Goal: Use online tool/utility: Utilize a website feature to perform a specific function

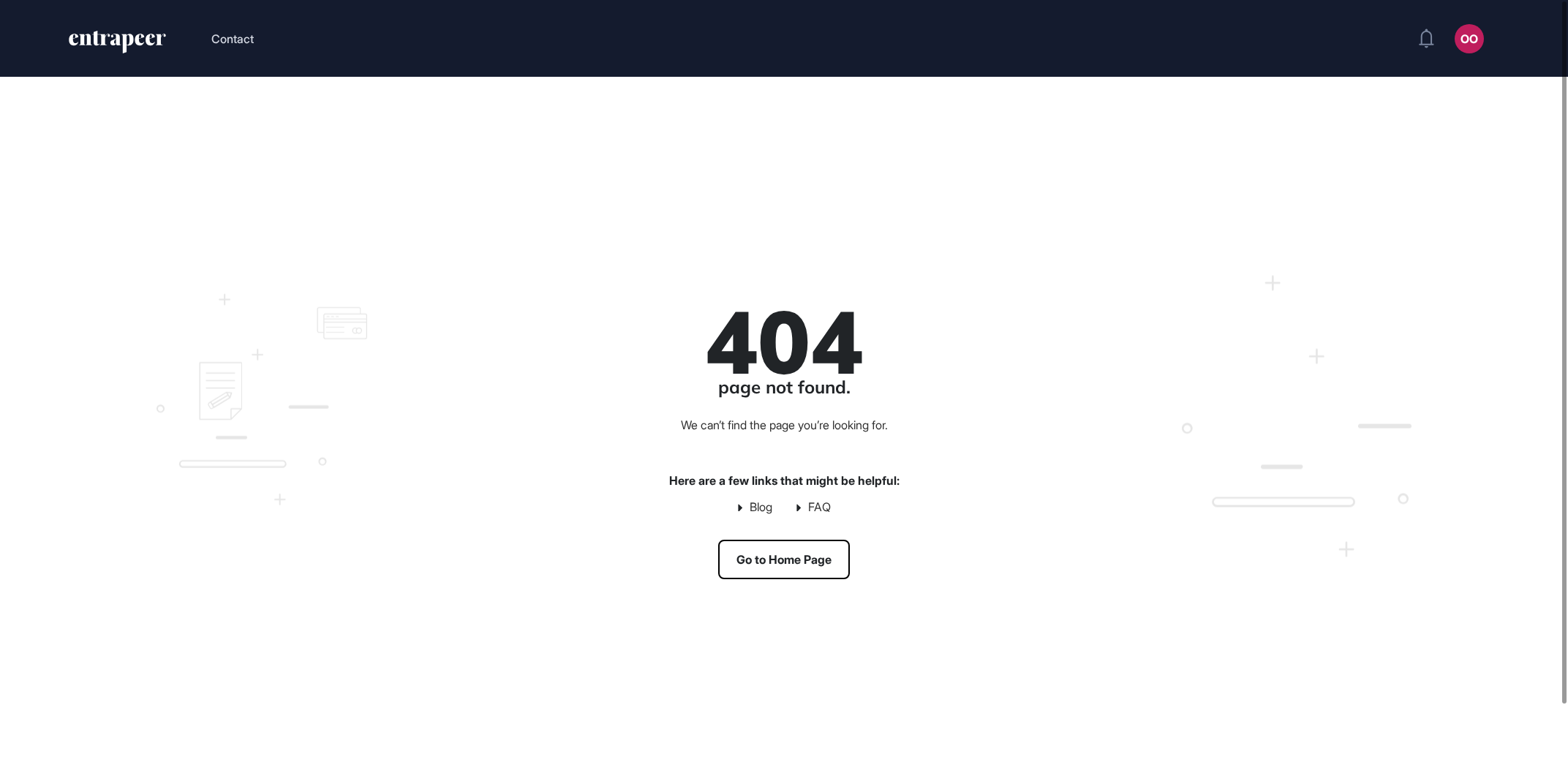
scroll to position [1, 1]
click at [807, 560] on link "Go to Home Page" at bounding box center [783, 560] width 132 height 39
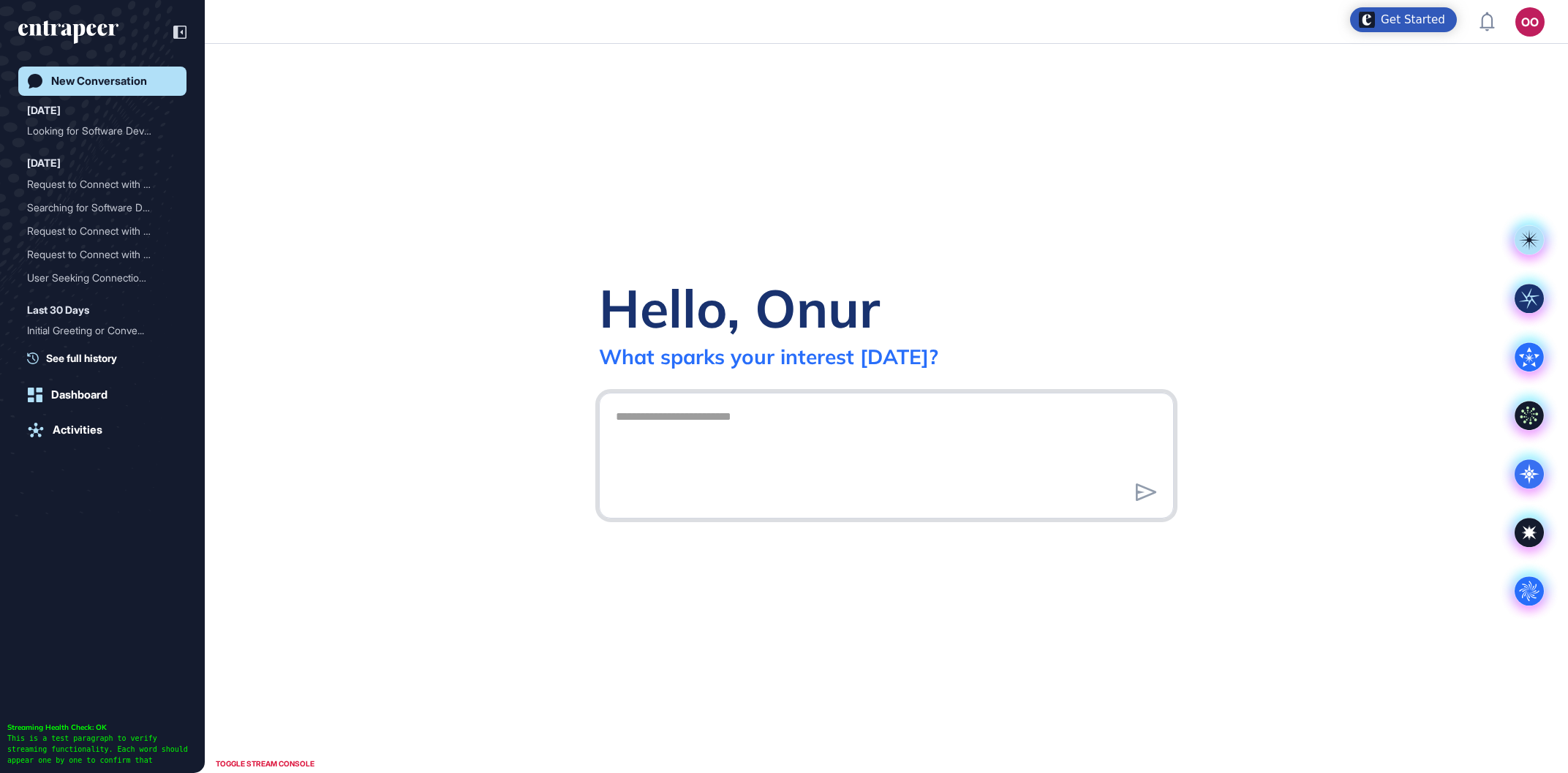
scroll to position [1, 1]
click at [819, 420] on textarea at bounding box center [886, 453] width 559 height 102
paste textarea "**********"
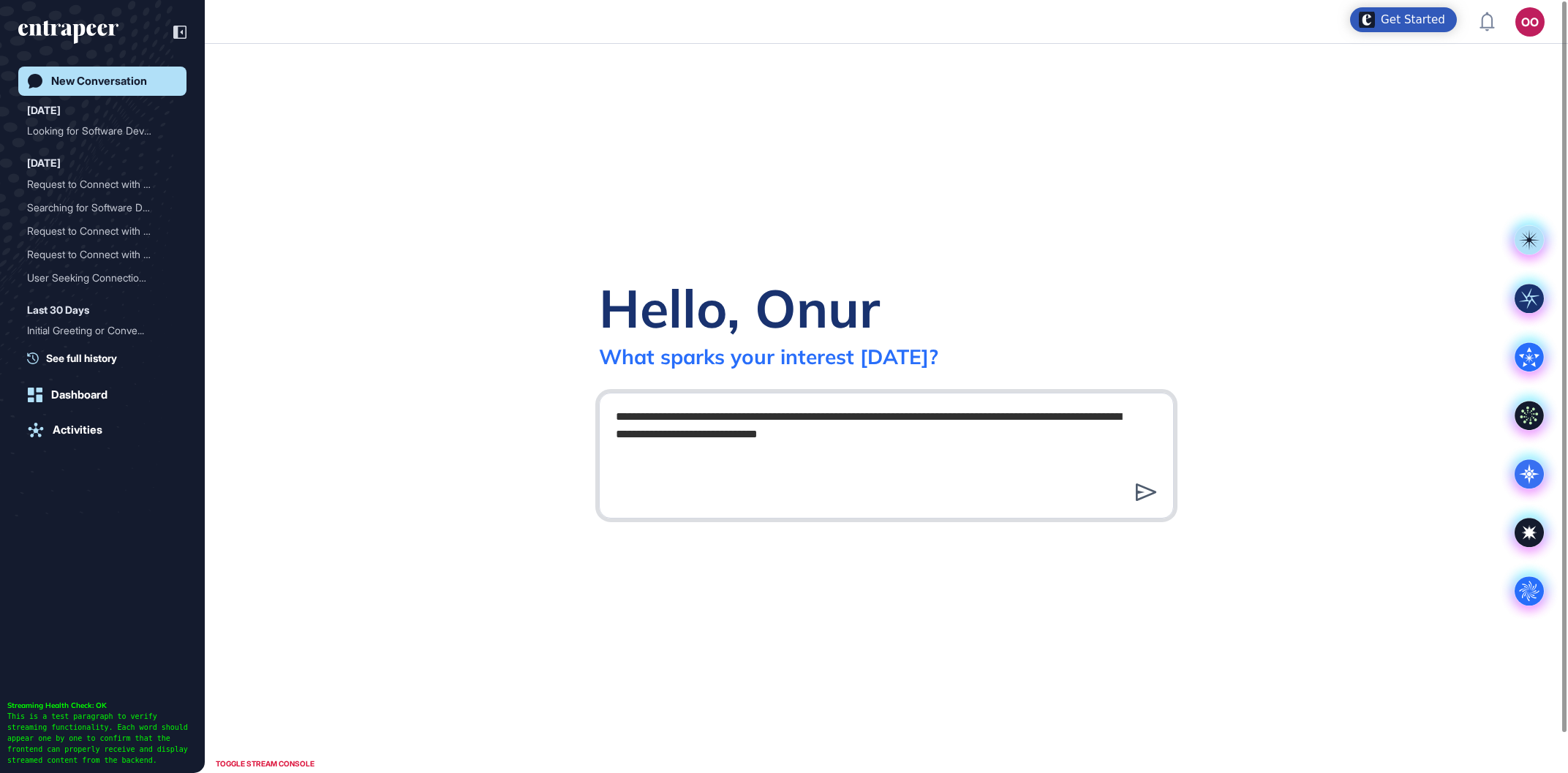
type textarea "**********"
click at [1148, 491] on div "**********" at bounding box center [886, 456] width 575 height 126
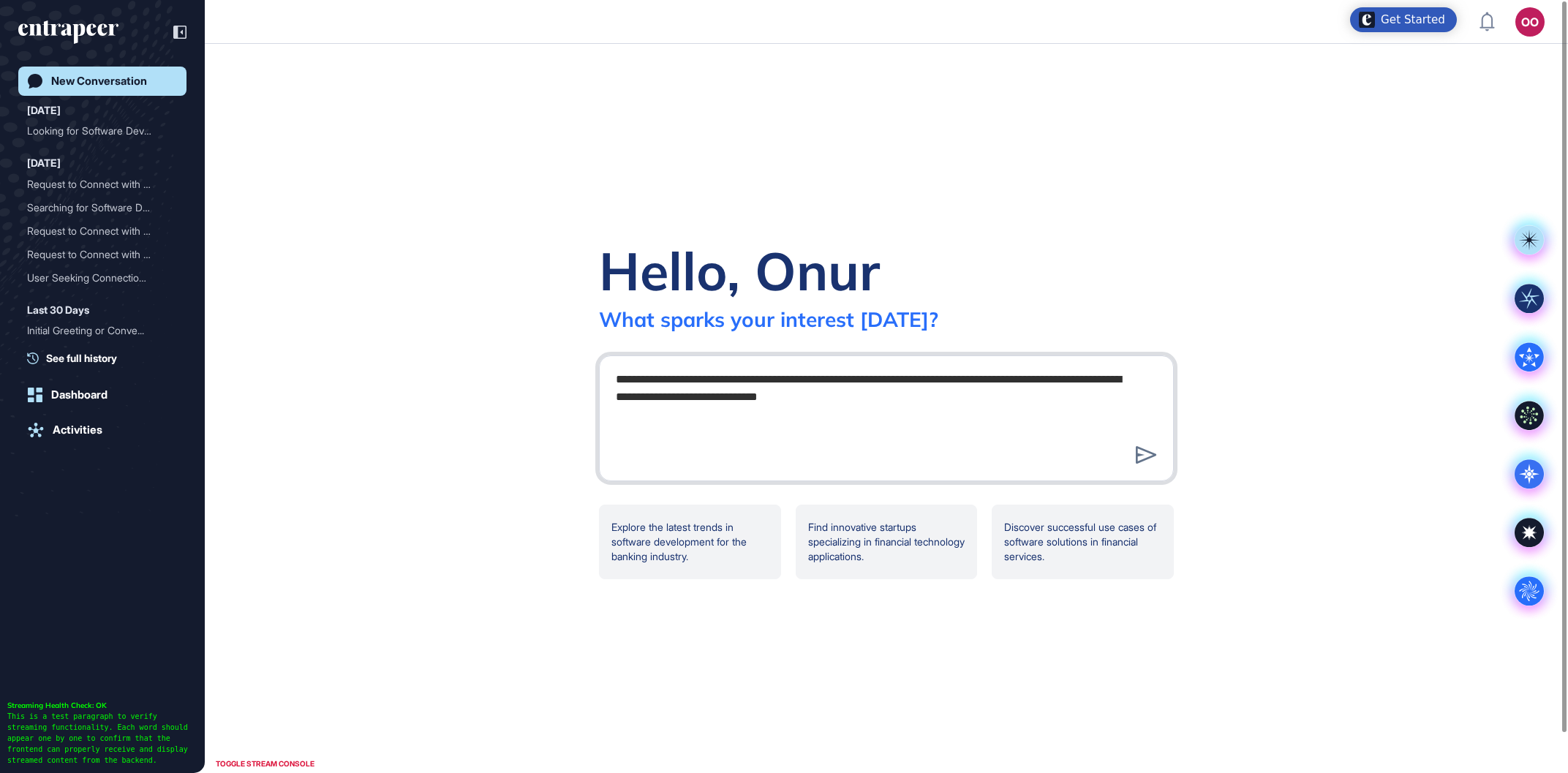
click at [1533, 528] on icon at bounding box center [1529, 532] width 13 height 13
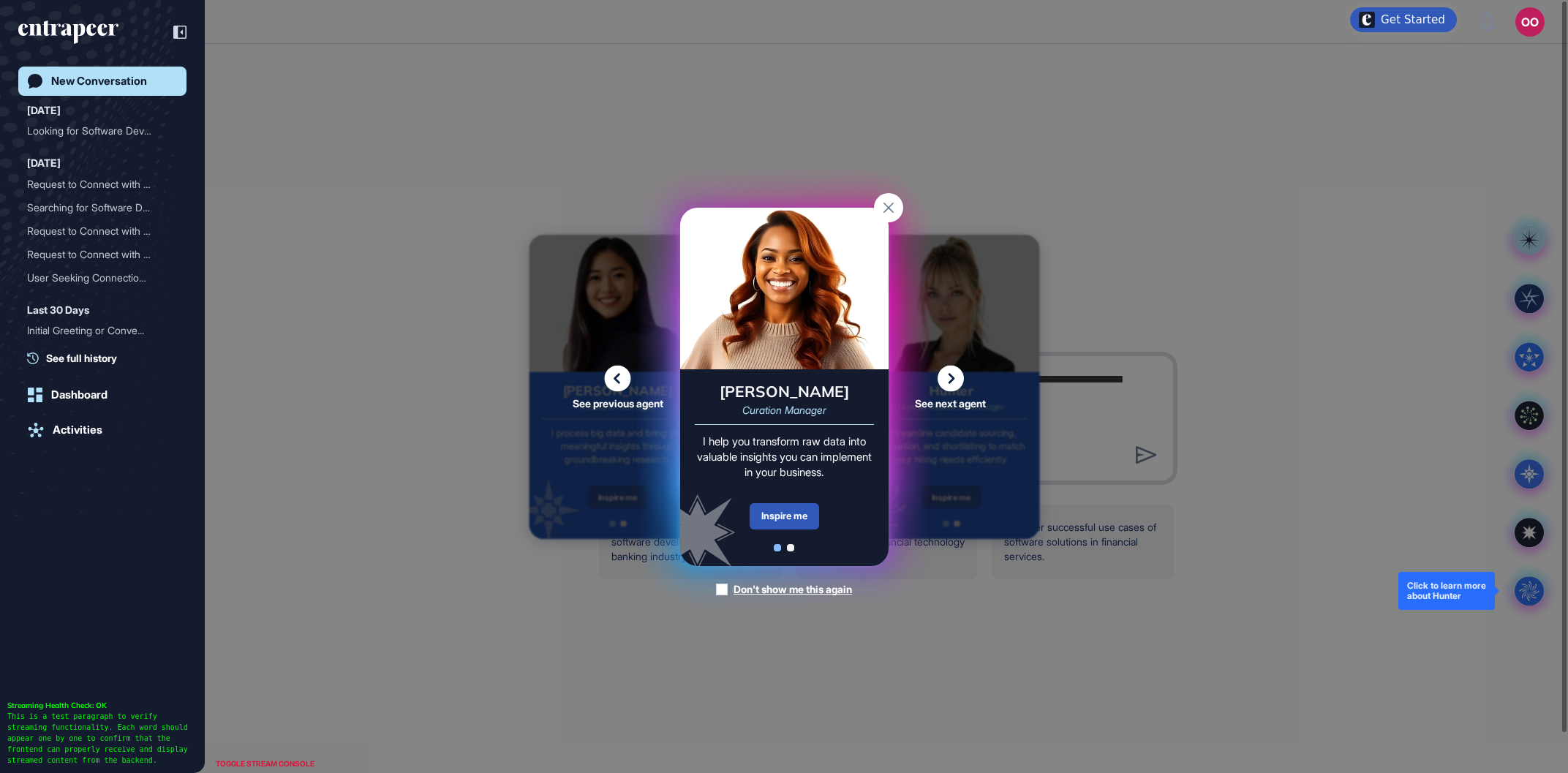
click at [1533, 600] on div "See previous agent See next agent Peer Engagement Manager Consider me your pers…" at bounding box center [784, 386] width 1568 height 773
click at [945, 364] on div "See previous agent See next agent Peer Engagement Manager Consider me your pers…" at bounding box center [784, 386] width 1568 height 773
drag, startPoint x: 954, startPoint y: 375, endPoint x: 796, endPoint y: 527, distance: 219.2
click at [954, 375] on icon at bounding box center [950, 378] width 26 height 26
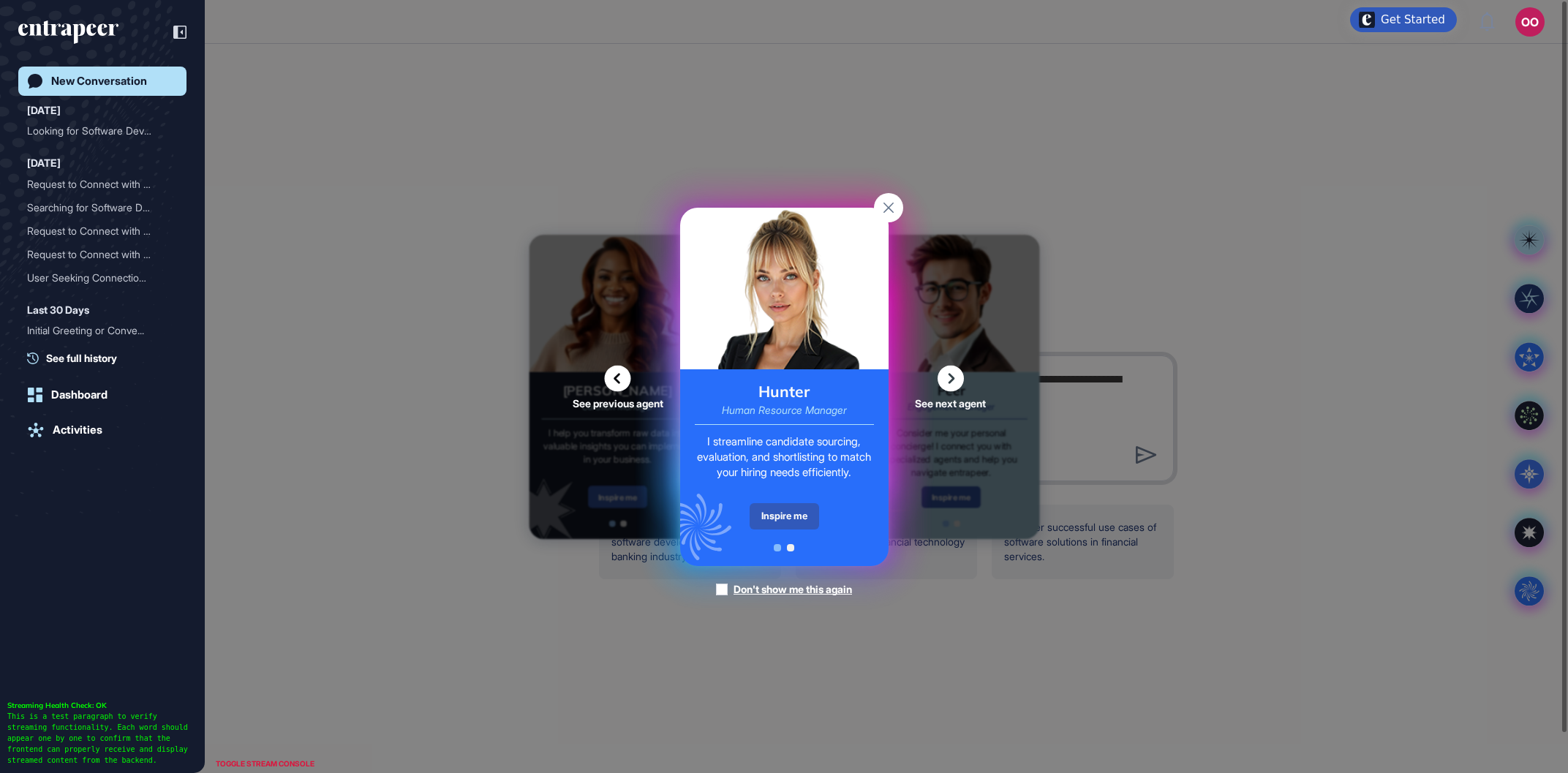
click at [796, 527] on div "Peer Engagement Manager Consider me your personal concierge! I connect you with…" at bounding box center [784, 386] width 208 height 358
click at [790, 509] on div "Inspire me" at bounding box center [784, 516] width 69 height 26
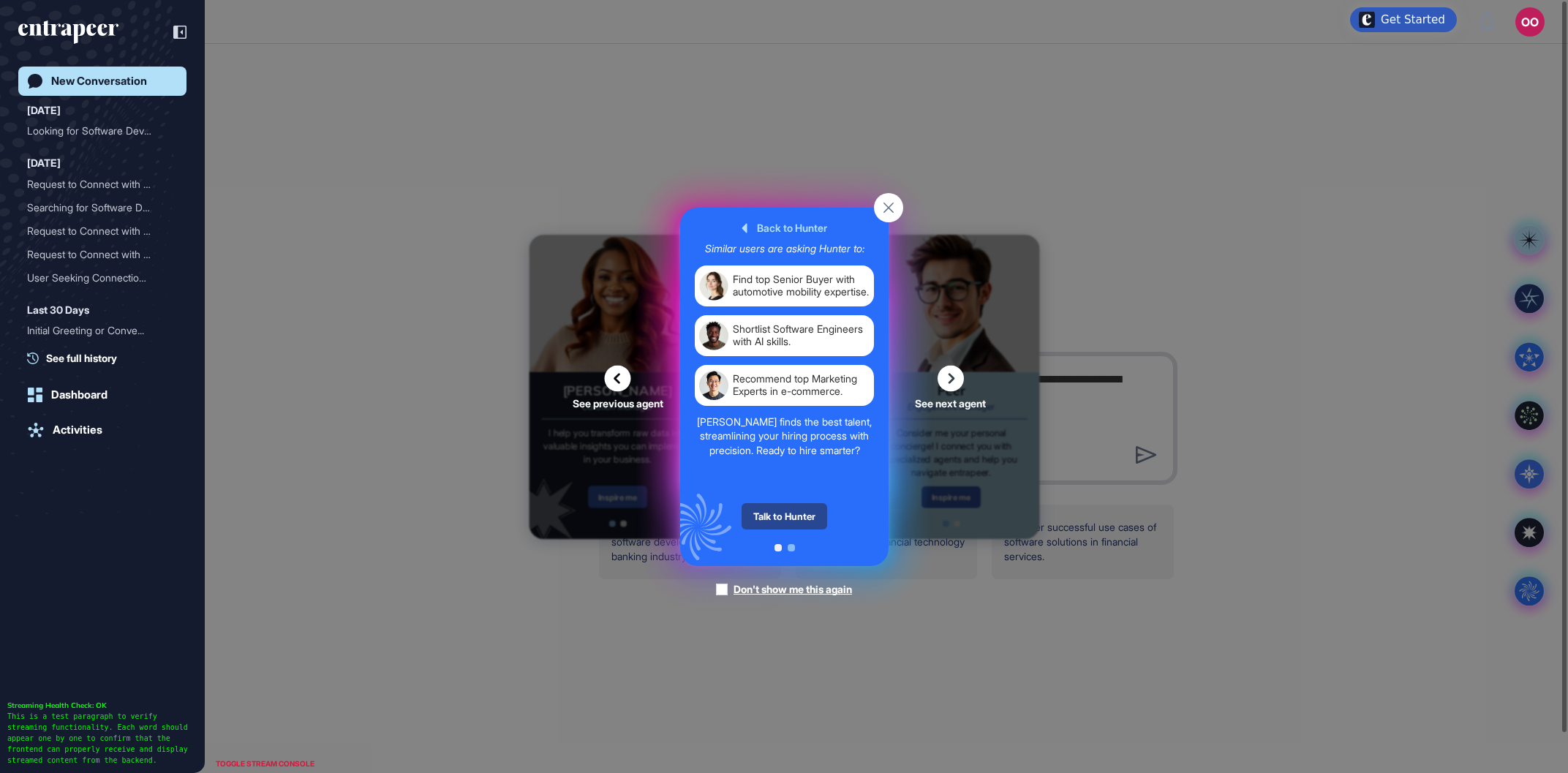
click at [789, 509] on div "Talk to Hunter" at bounding box center [784, 516] width 85 height 26
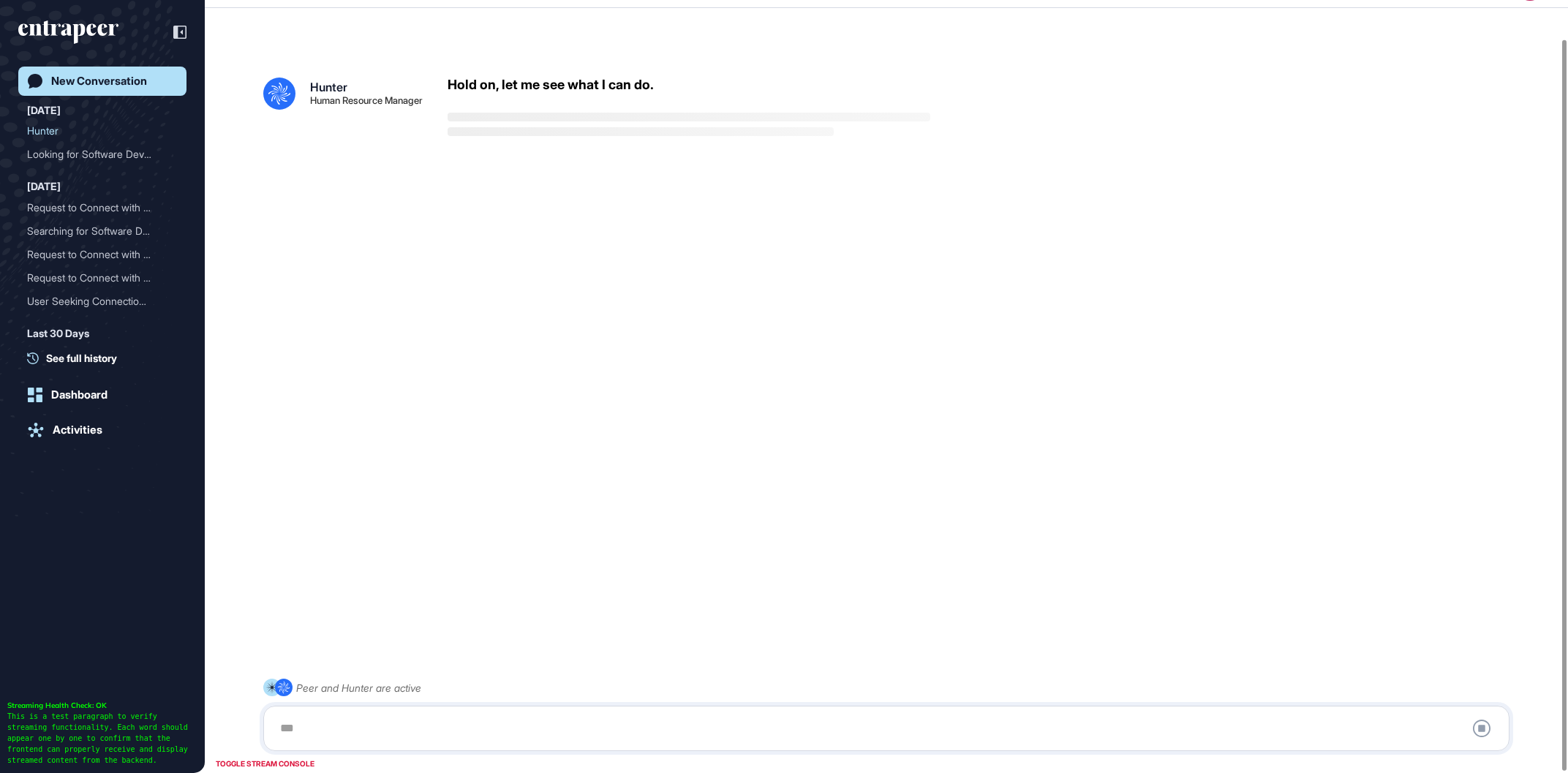
scroll to position [40, 0]
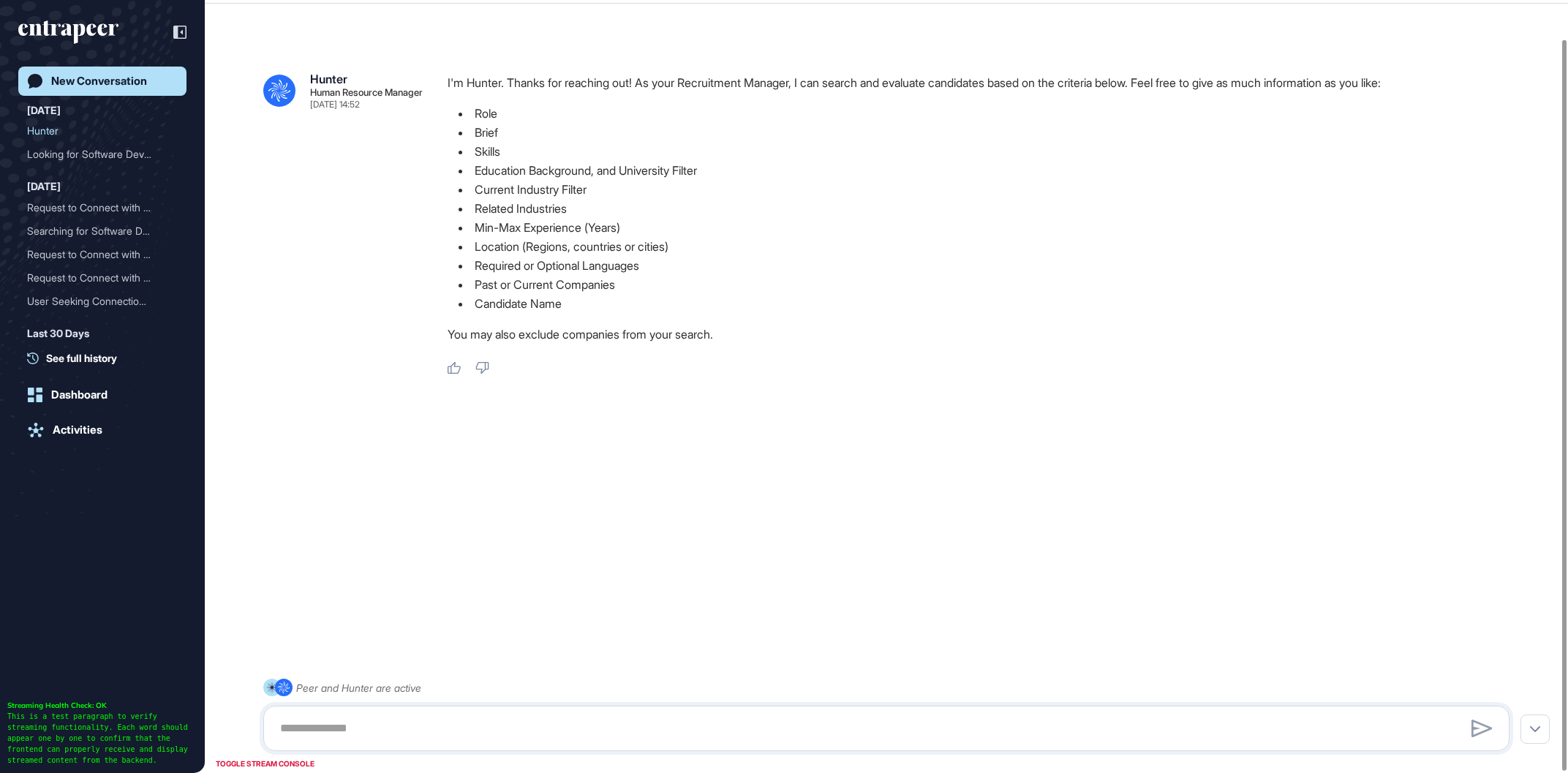
click at [679, 707] on div at bounding box center [885, 728] width 1246 height 46
click at [683, 735] on textarea at bounding box center [885, 728] width 1230 height 30
paste textarea "**********"
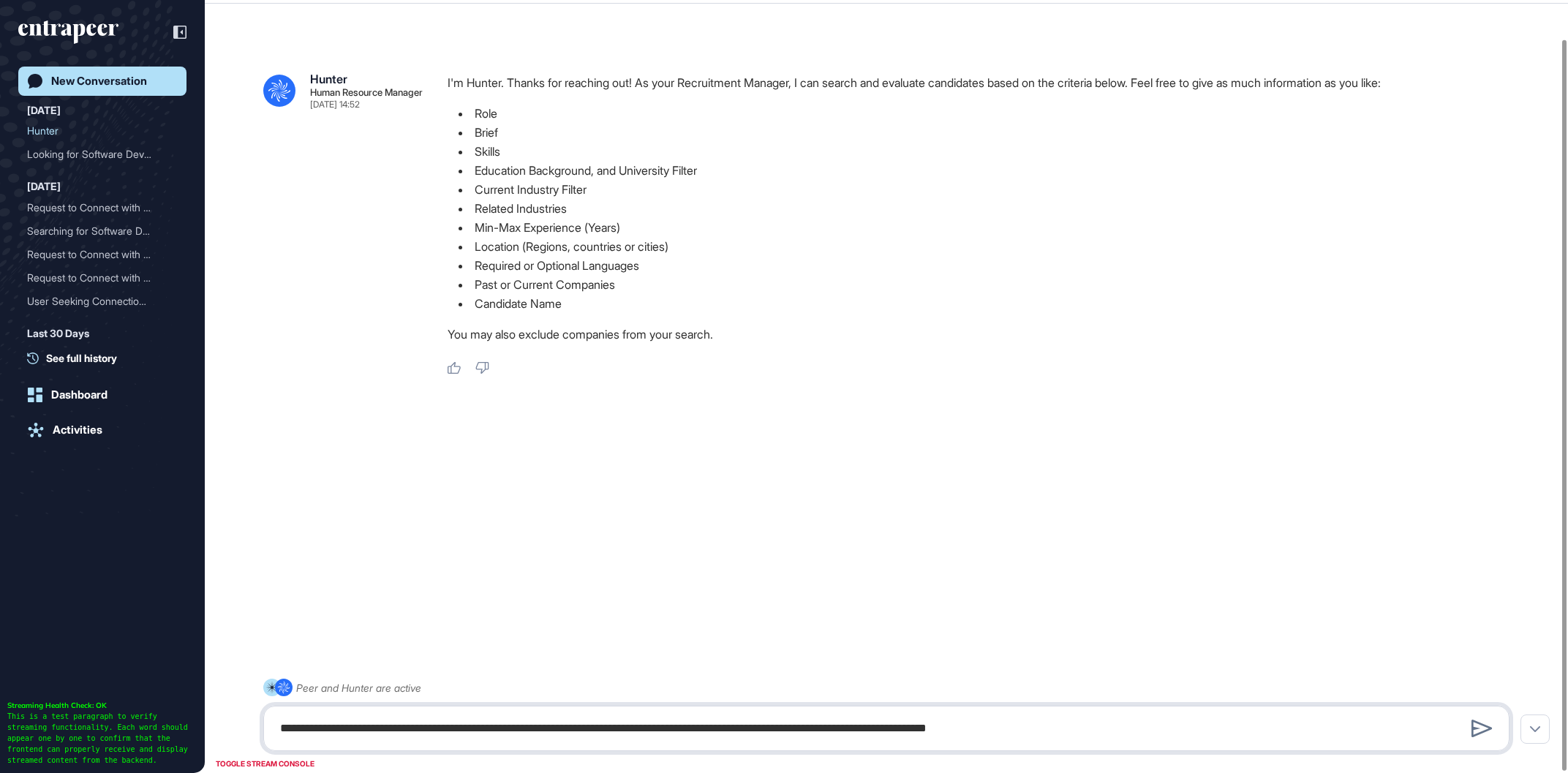
type textarea "**********"
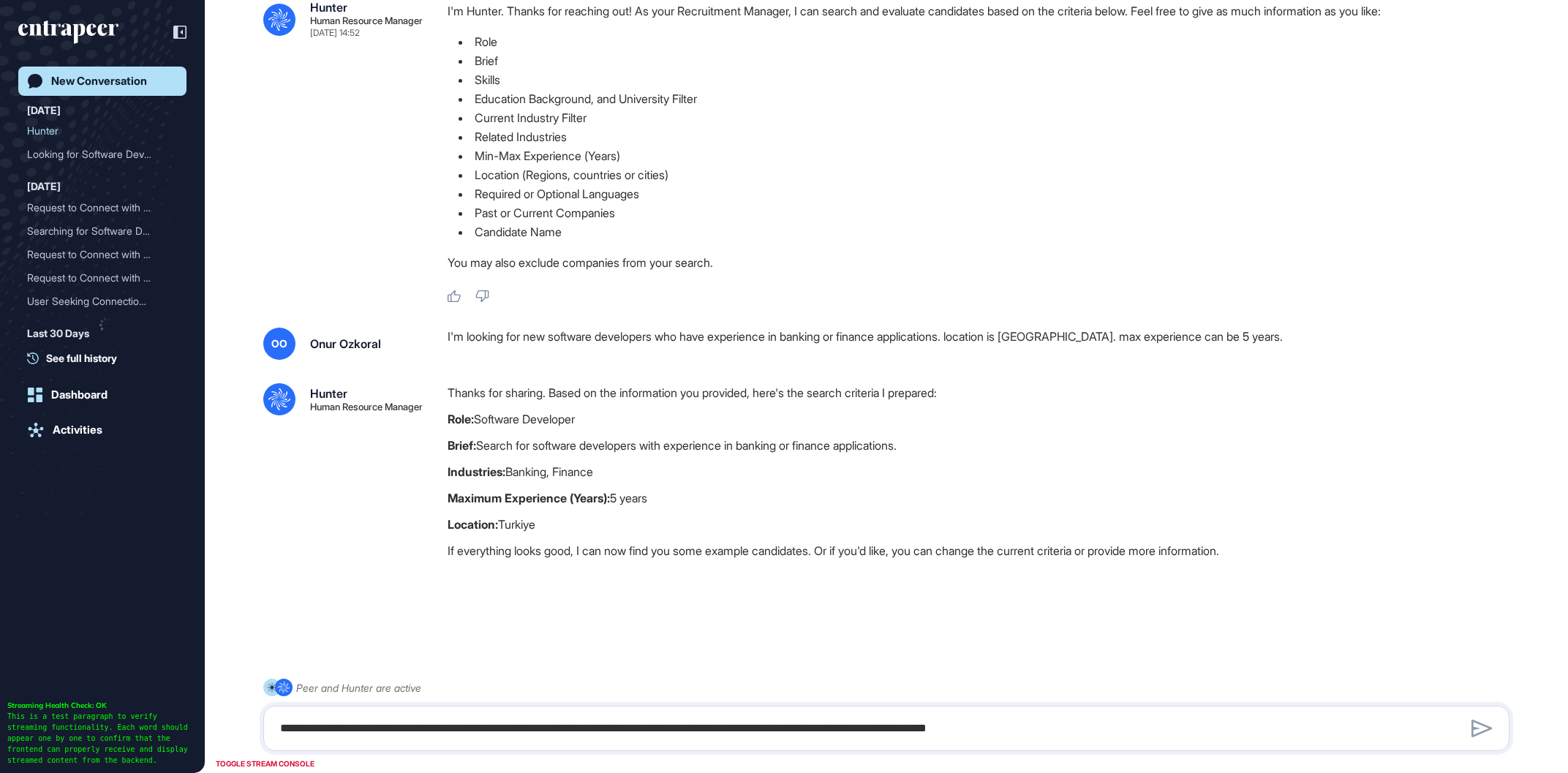
scroll to position [100, 0]
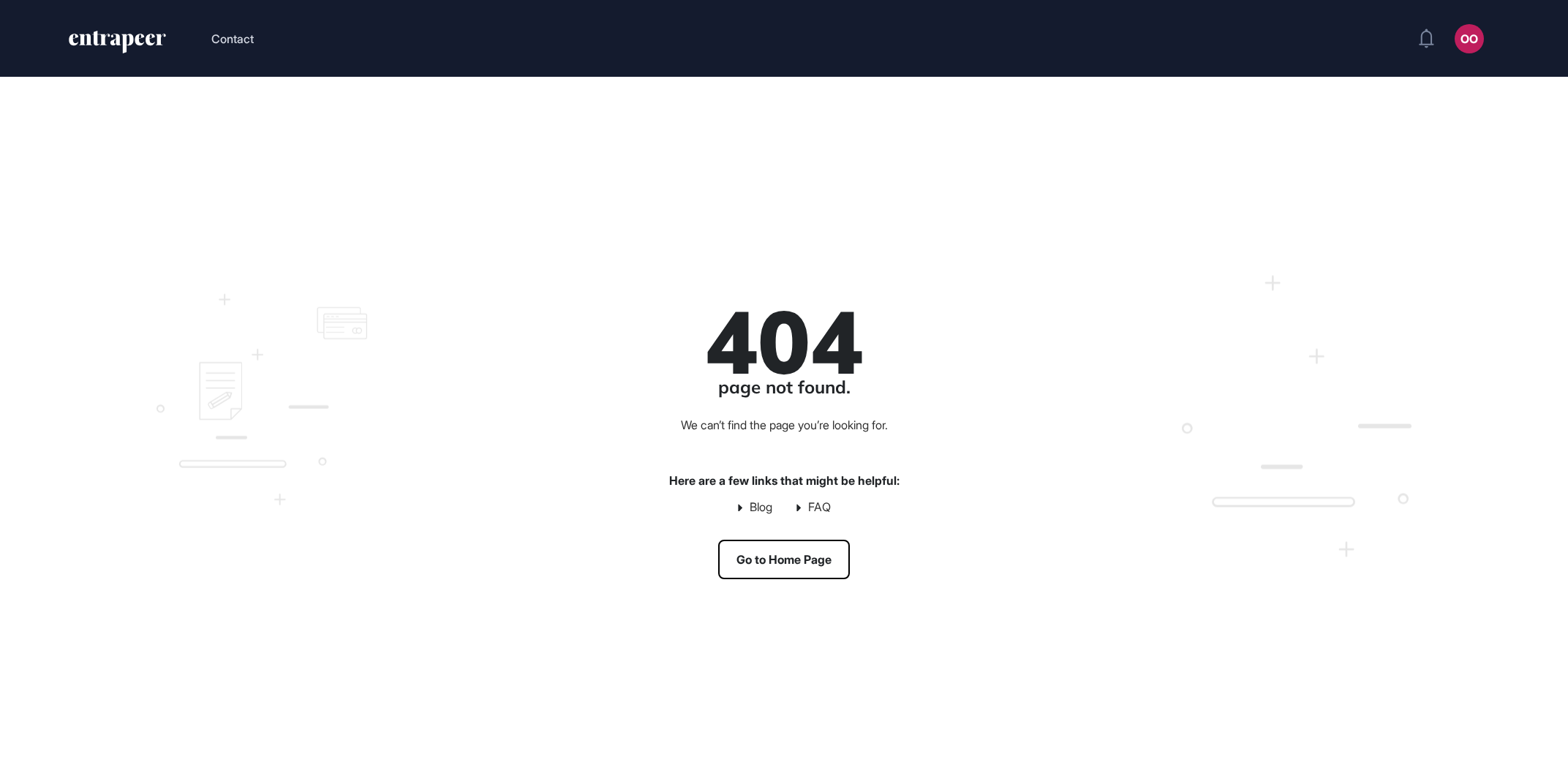
scroll to position [1, 1]
click at [14, 397] on div "404 page not found. We can’t find the page you’re looking for. Here are a few l…" at bounding box center [784, 441] width 1568 height 729
click at [783, 583] on div "404 page not found. We can’t find the page you’re looking for. Here are a few l…" at bounding box center [783, 440] width 1254 height 433
click at [788, 574] on link "Go to Home Page" at bounding box center [783, 560] width 132 height 39
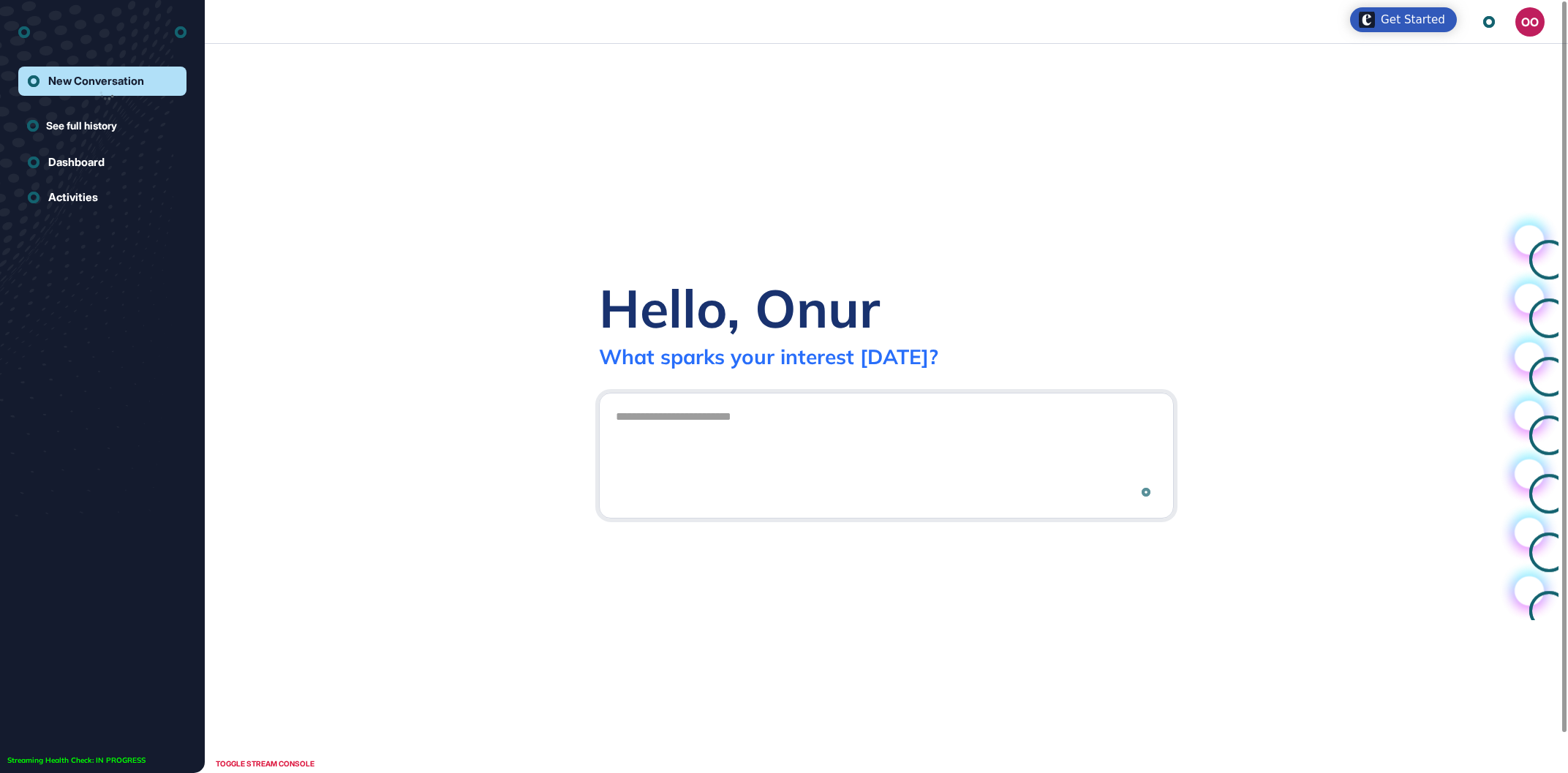
scroll to position [1, 1]
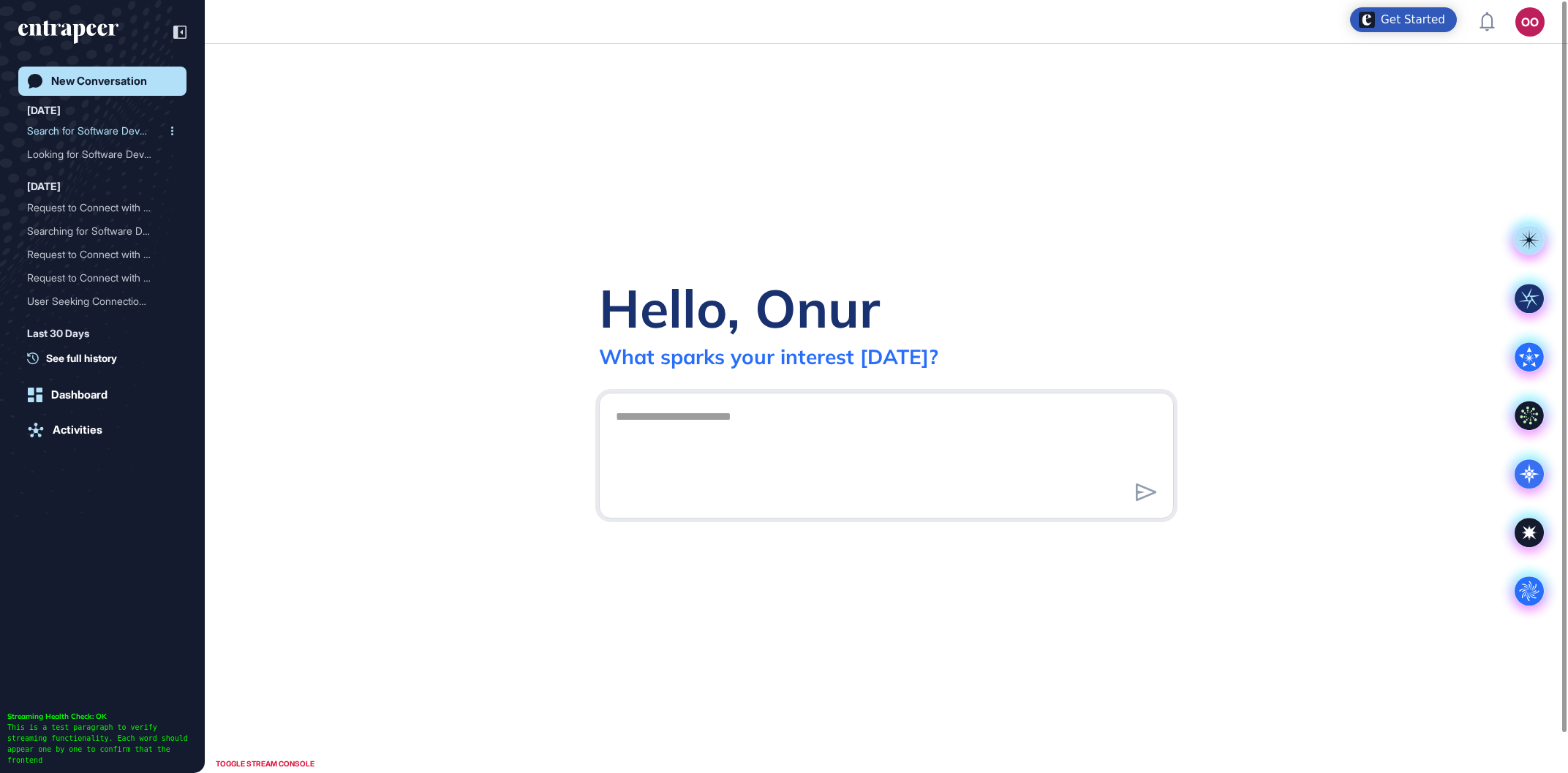
click at [118, 120] on div "Search for Software Devel..." at bounding box center [96, 131] width 139 height 23
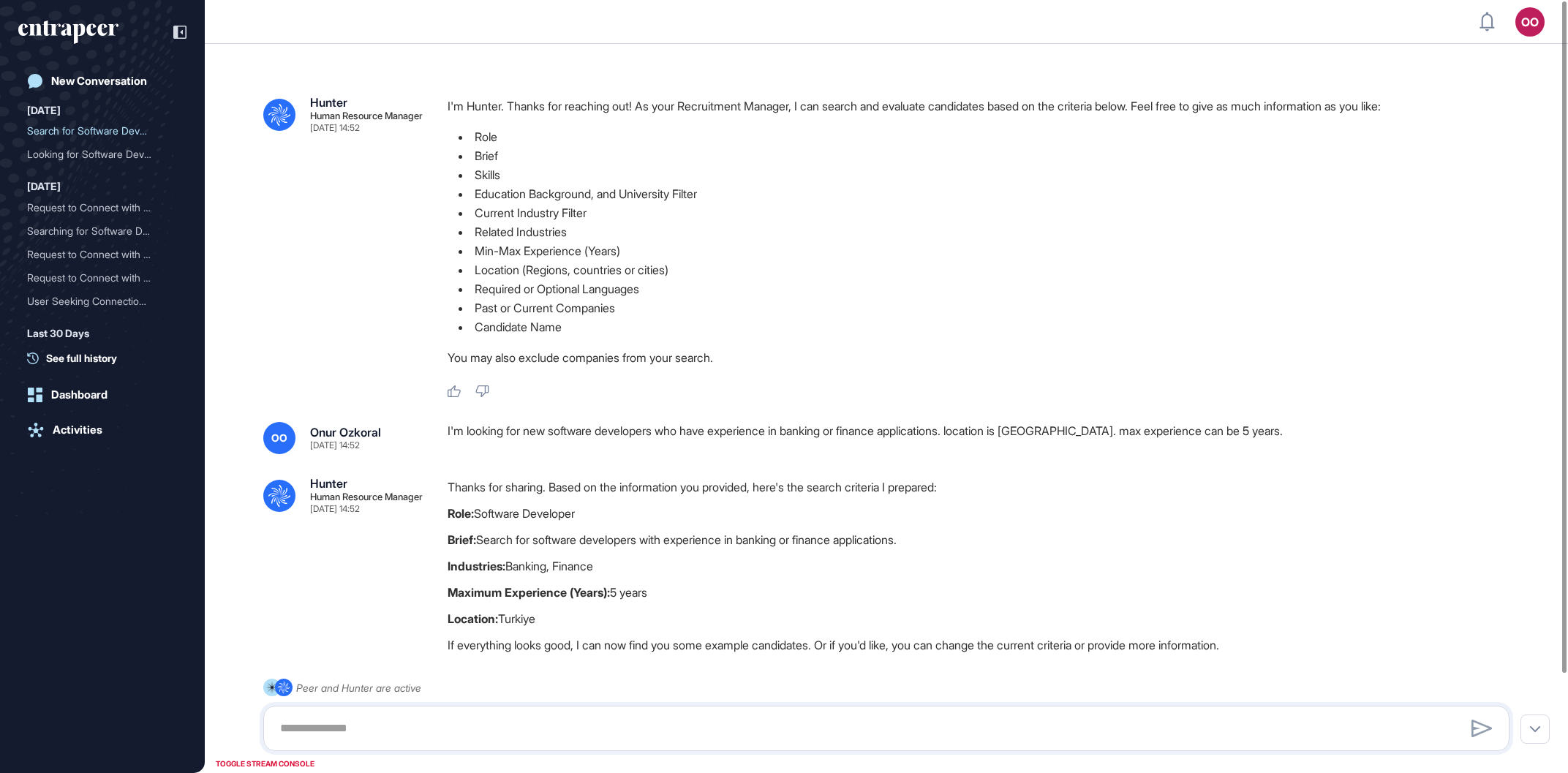
click at [1477, 460] on div ".cls-2{fill:#fff} Hunter Human Resource Manager Aug 14, 2025 14:52 I'm Hunter. …" at bounding box center [885, 442] width 1363 height 796
click at [653, 708] on div at bounding box center [885, 728] width 1246 height 46
click at [657, 730] on textarea at bounding box center [885, 728] width 1230 height 30
click at [648, 723] on textarea at bounding box center [885, 728] width 1230 height 30
click at [267, 710] on div at bounding box center [885, 728] width 1246 height 46
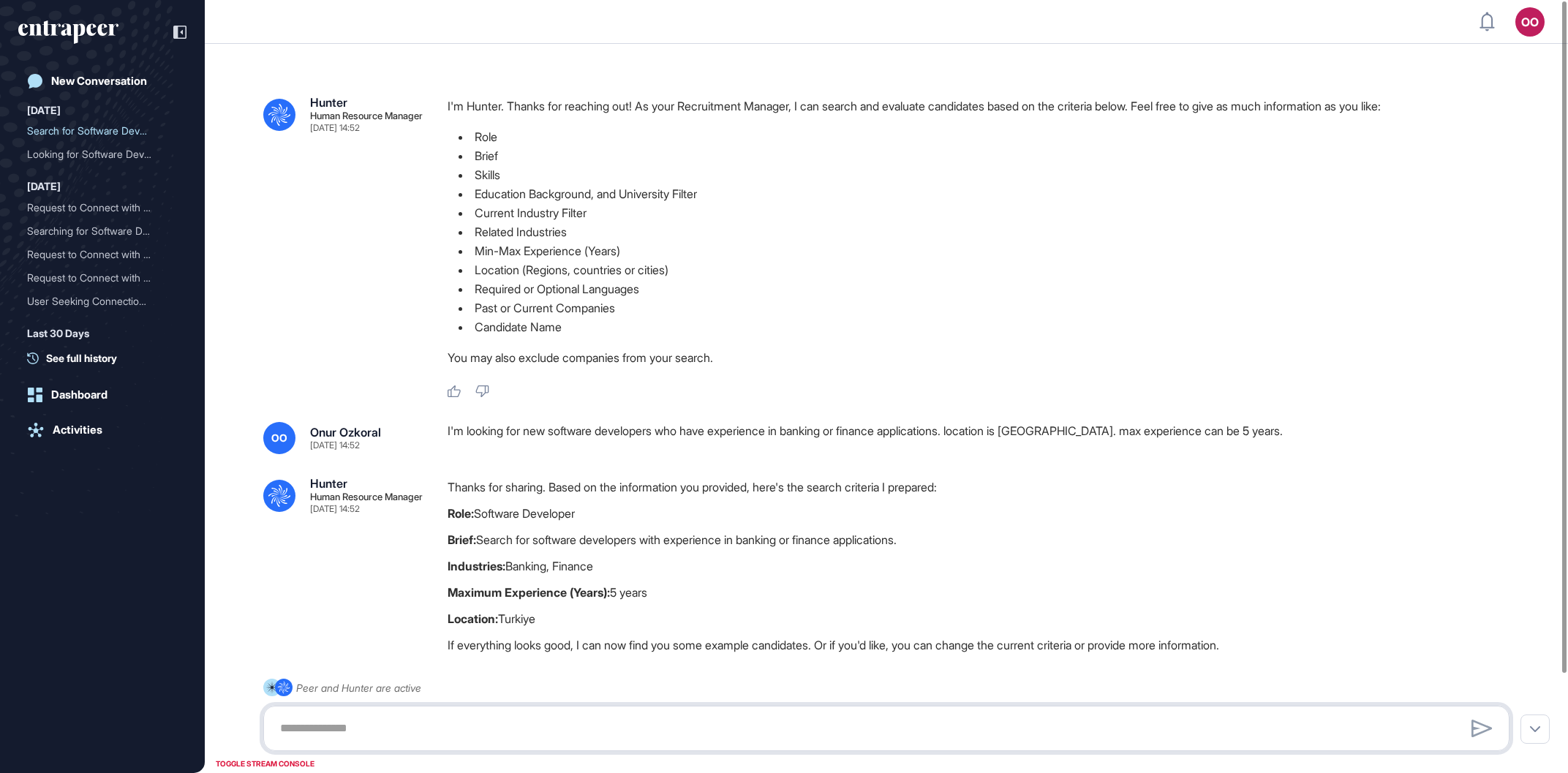
click at [302, 733] on textarea at bounding box center [885, 728] width 1230 height 30
click at [314, 732] on textarea at bounding box center [885, 728] width 1230 height 30
click at [315, 729] on textarea at bounding box center [885, 728] width 1230 height 30
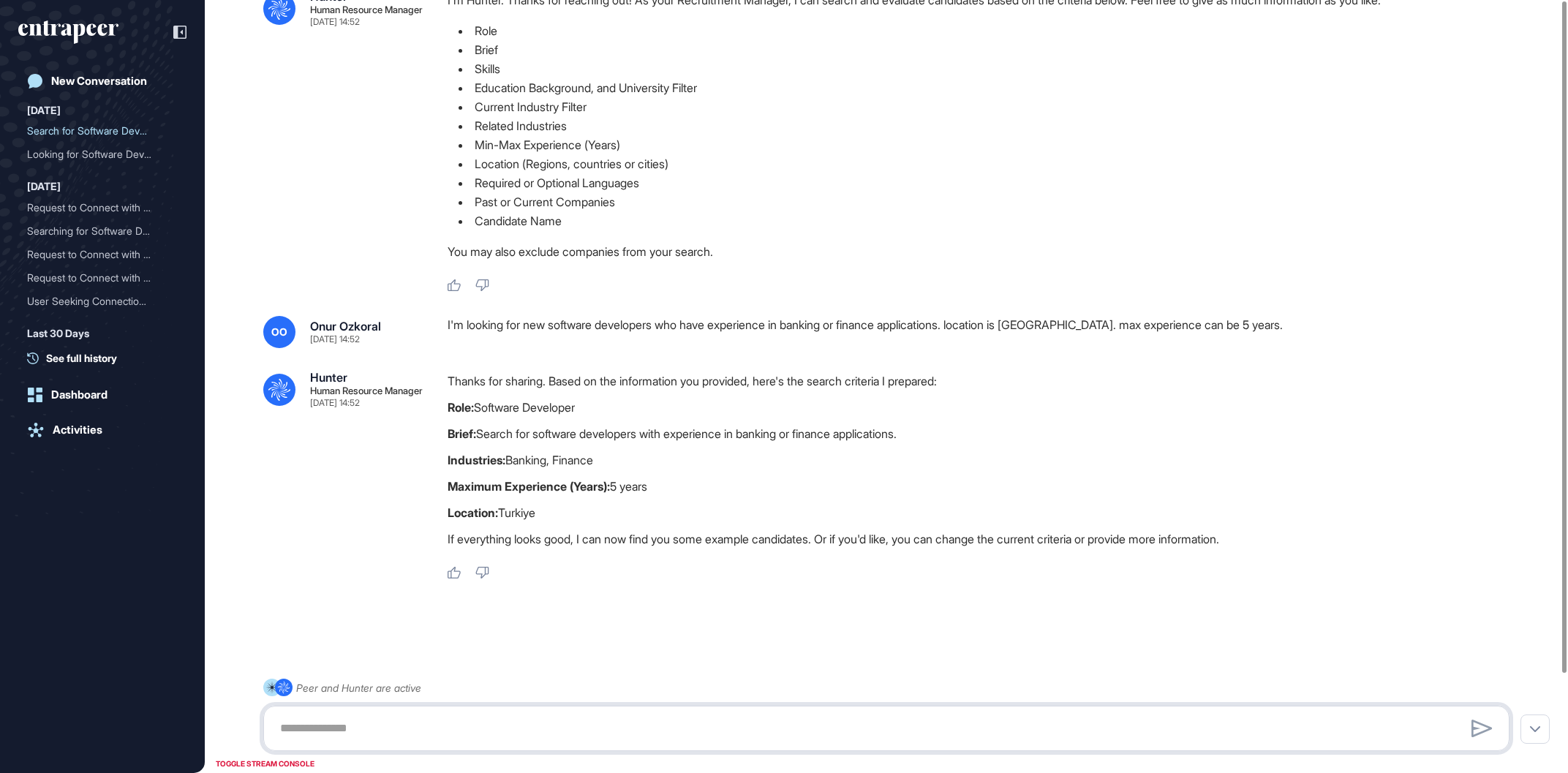
scroll to position [118, 0]
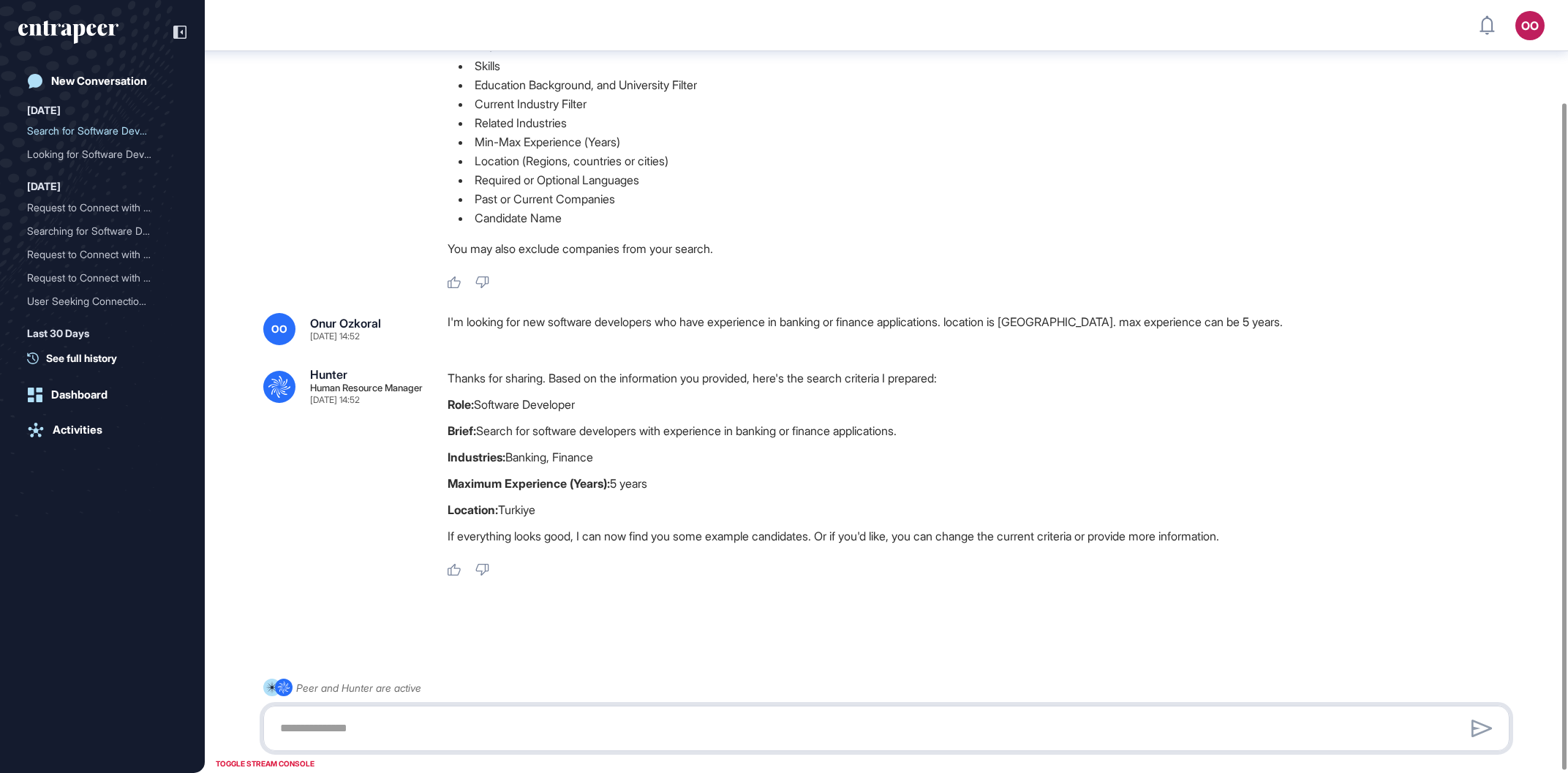
drag, startPoint x: 441, startPoint y: 729, endPoint x: 422, endPoint y: 736, distance: 20.2
click at [425, 734] on textarea at bounding box center [885, 728] width 1230 height 30
type textarea "**********"
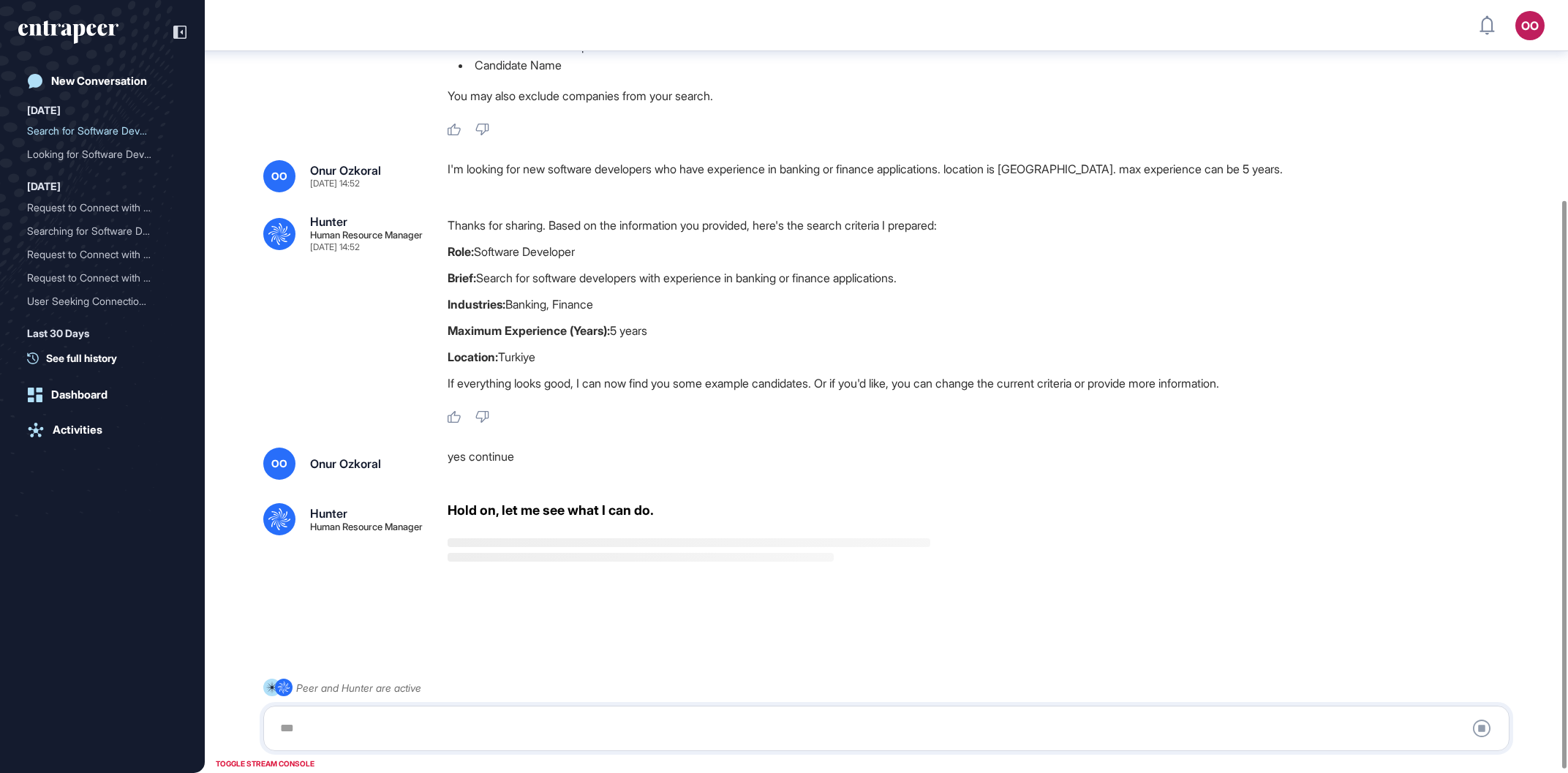
scroll to position [274, 0]
click at [233, 378] on div ".cls-2{fill:#fff} Hunter Human Resource Manager Aug 14, 2025 14:52 I'm Hunter. …" at bounding box center [885, 256] width 1363 height 951
click at [732, 694] on div ".cls-2{fill:#fff} Peer and Hunter are active Stop Query" at bounding box center [885, 714] width 1246 height 73
click at [728, 720] on div at bounding box center [885, 728] width 1230 height 30
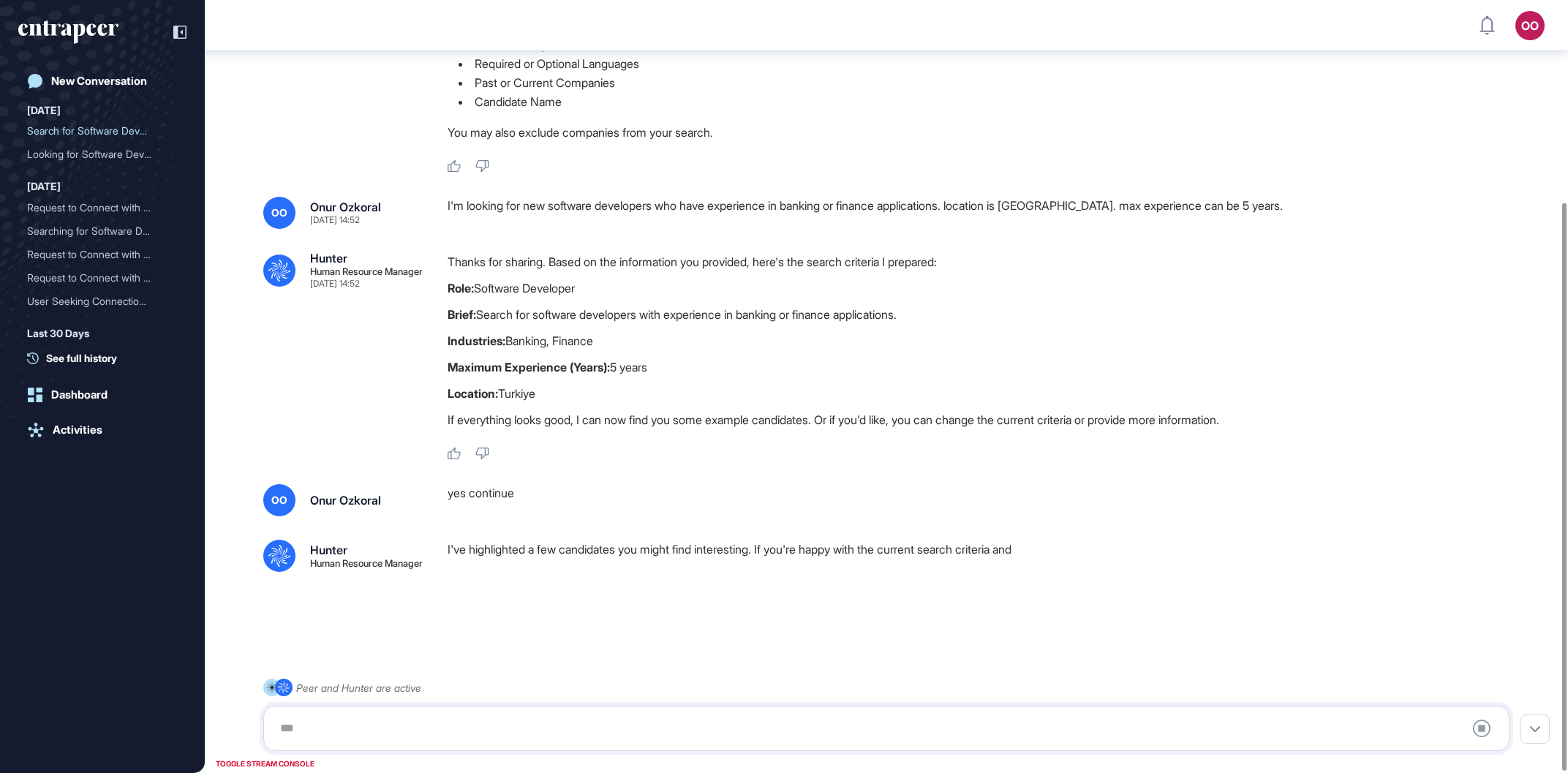
scroll to position [236, 0]
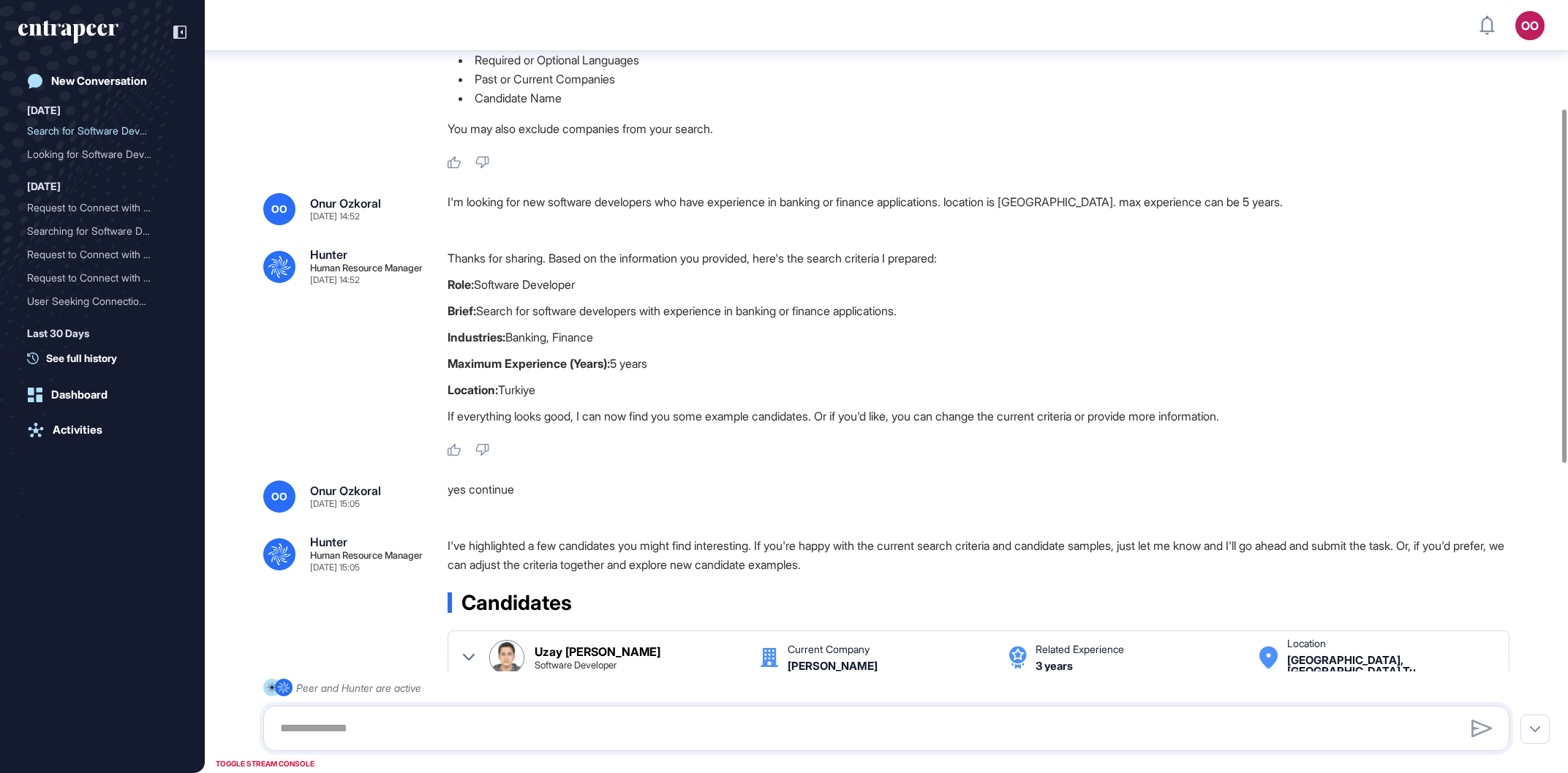
click at [1404, 393] on p "Location: Turkiye" at bounding box center [984, 389] width 1074 height 19
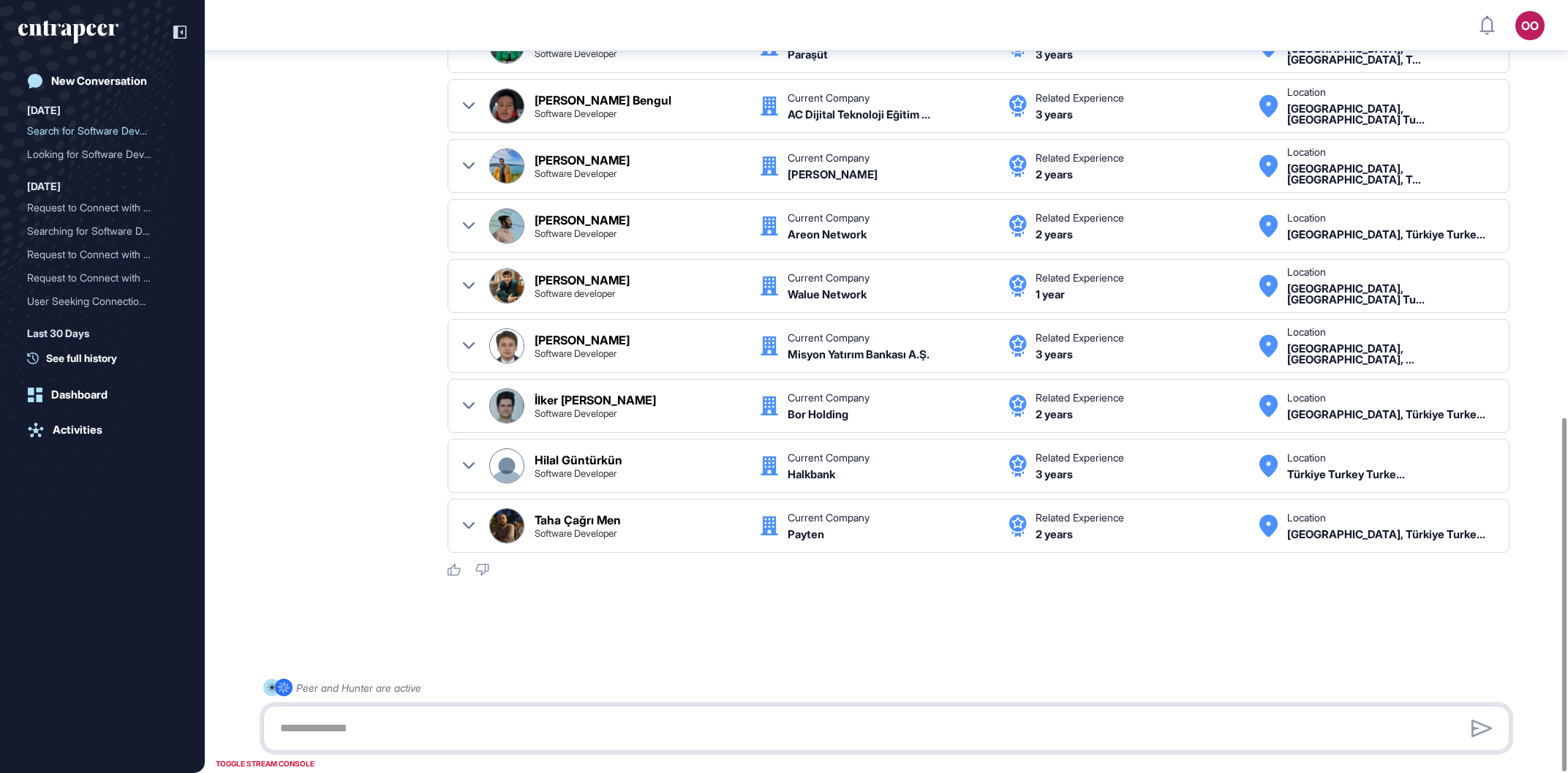
click at [592, 724] on textarea at bounding box center [885, 728] width 1230 height 30
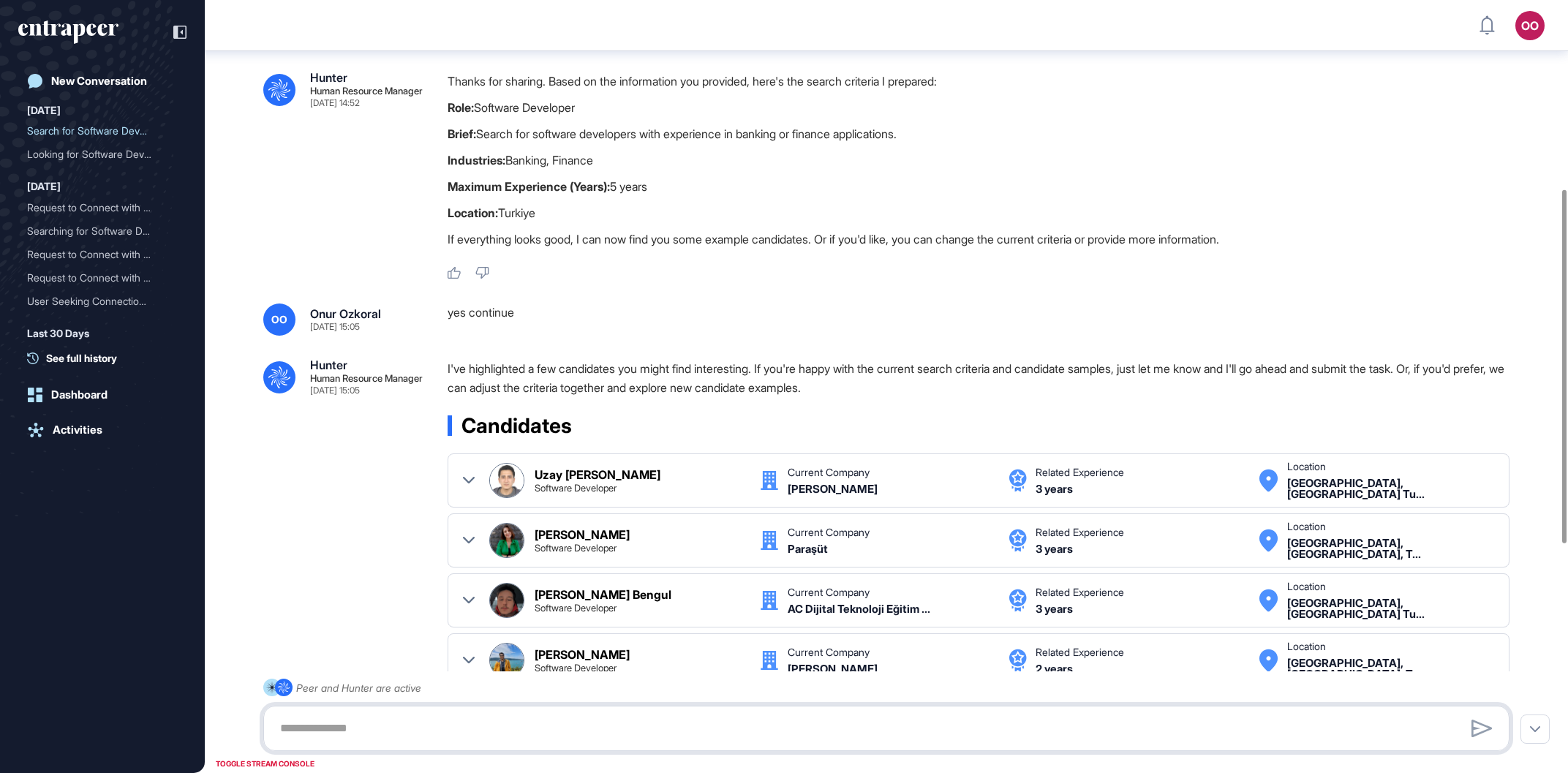
scroll to position [330, 0]
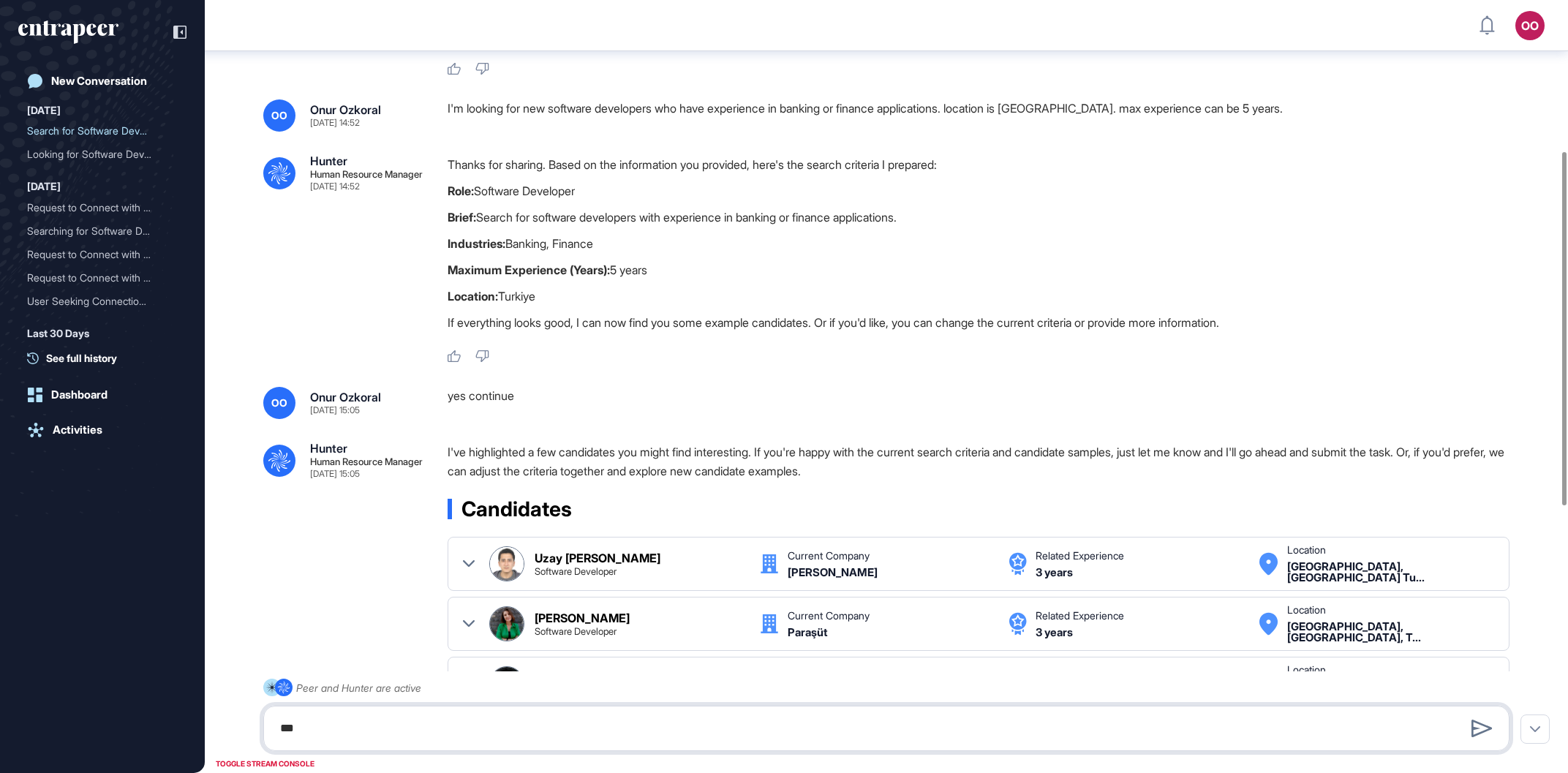
click at [468, 741] on textarea "***" at bounding box center [885, 728] width 1230 height 30
click at [475, 733] on textarea "***" at bounding box center [885, 728] width 1230 height 30
click at [483, 727] on textarea "***" at bounding box center [885, 728] width 1230 height 30
click at [456, 729] on textarea "***" at bounding box center [885, 728] width 1230 height 30
type textarea "**********"
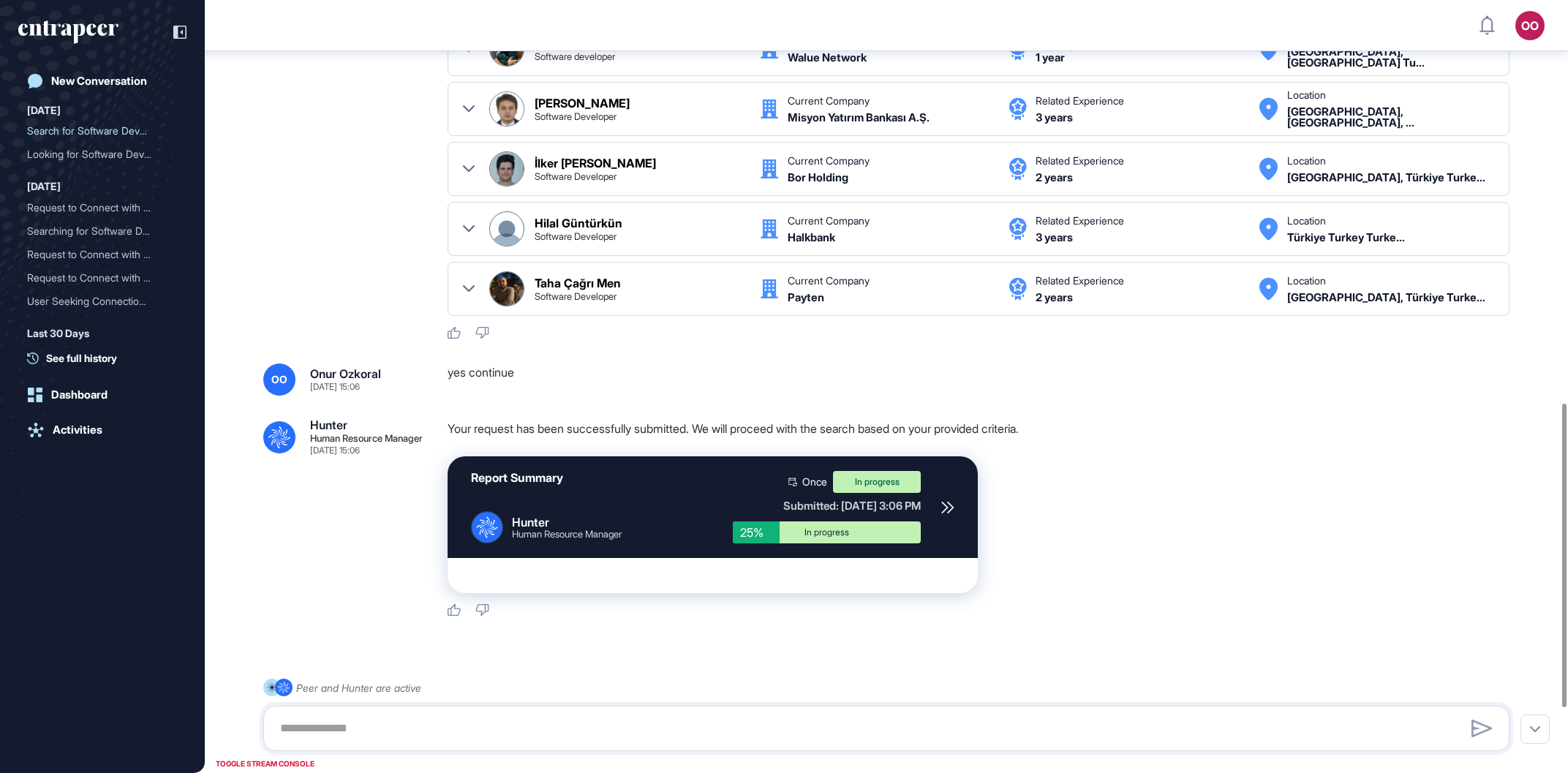
scroll to position [1188, 0]
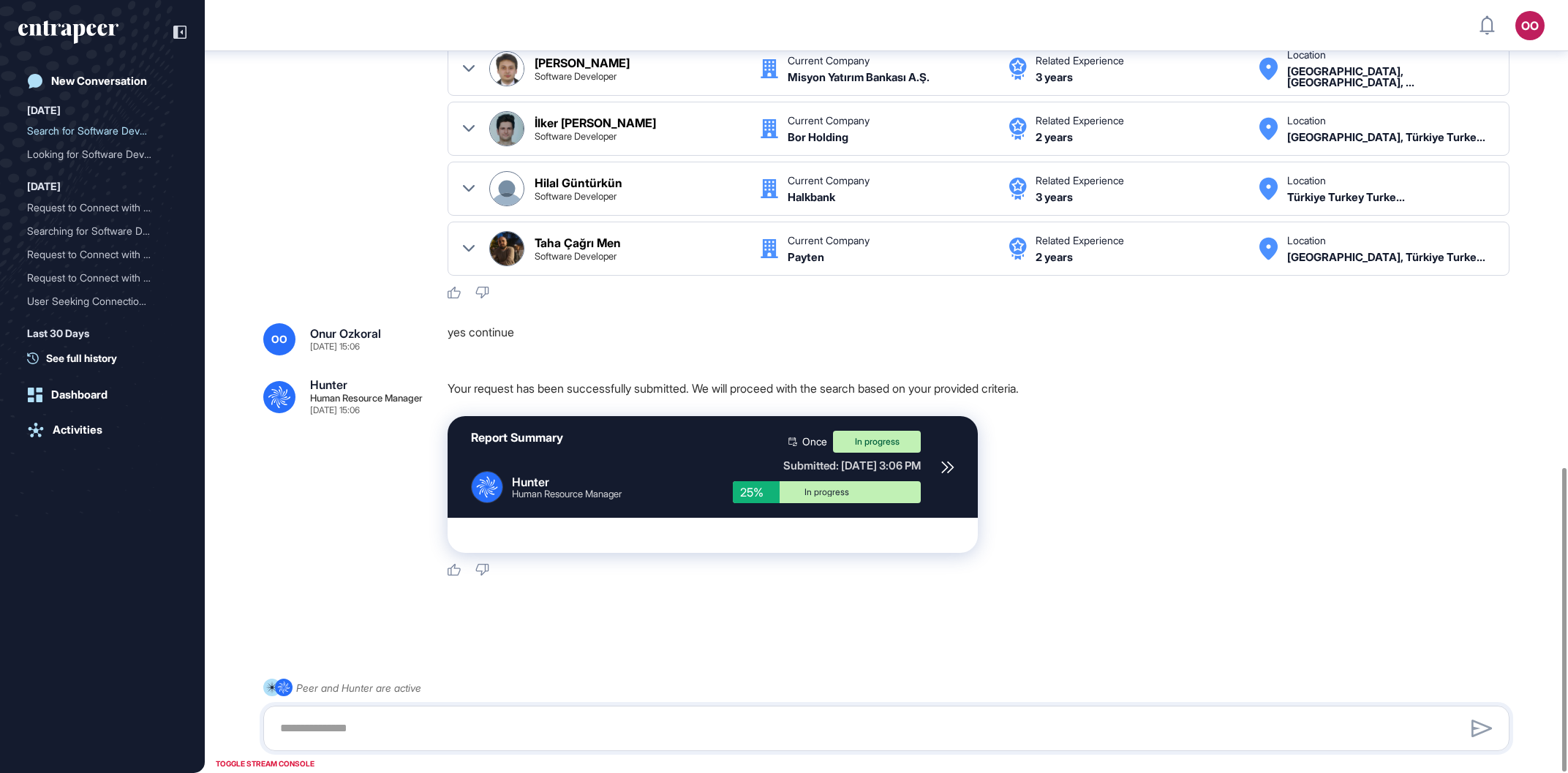
click at [942, 479] on div at bounding box center [946, 466] width 13 height 73
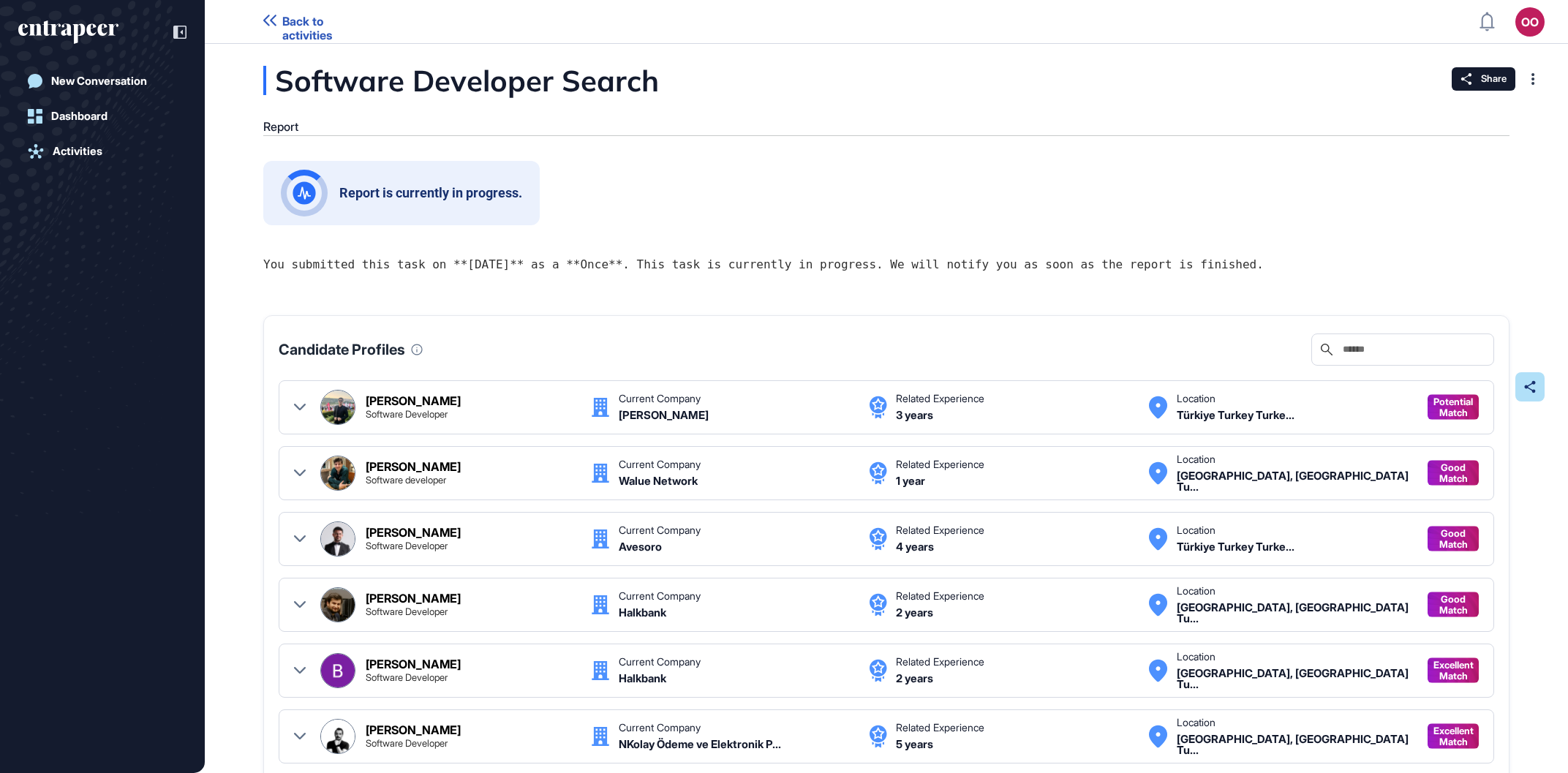
scroll to position [1, 1]
click at [297, 195] on img at bounding box center [304, 193] width 23 height 23
click at [309, 25] on span "Back to activities" at bounding box center [329, 28] width 93 height 28
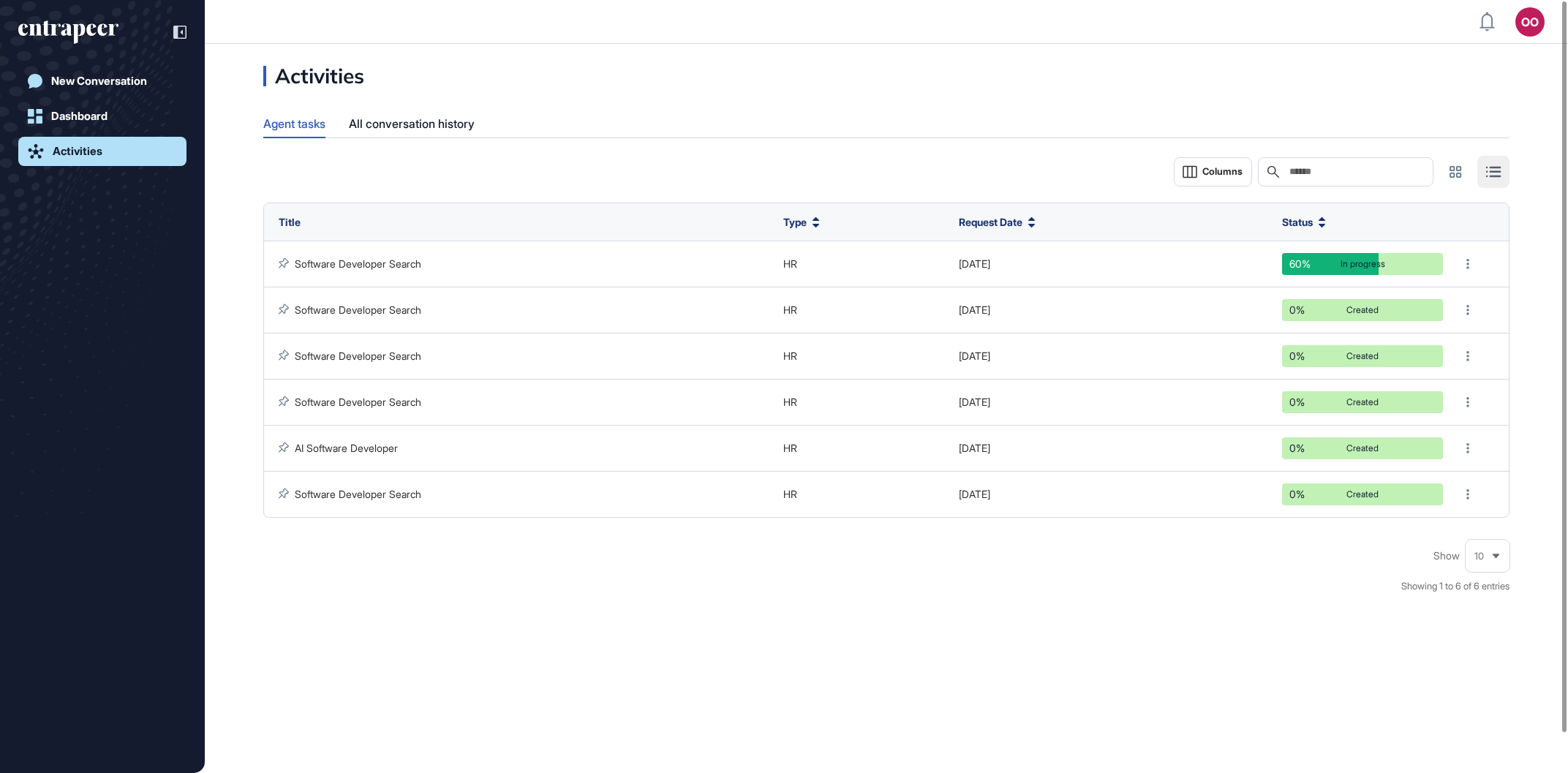
click at [169, 704] on div "New Conversation Dashboard Activities" at bounding box center [101, 401] width 168 height 670
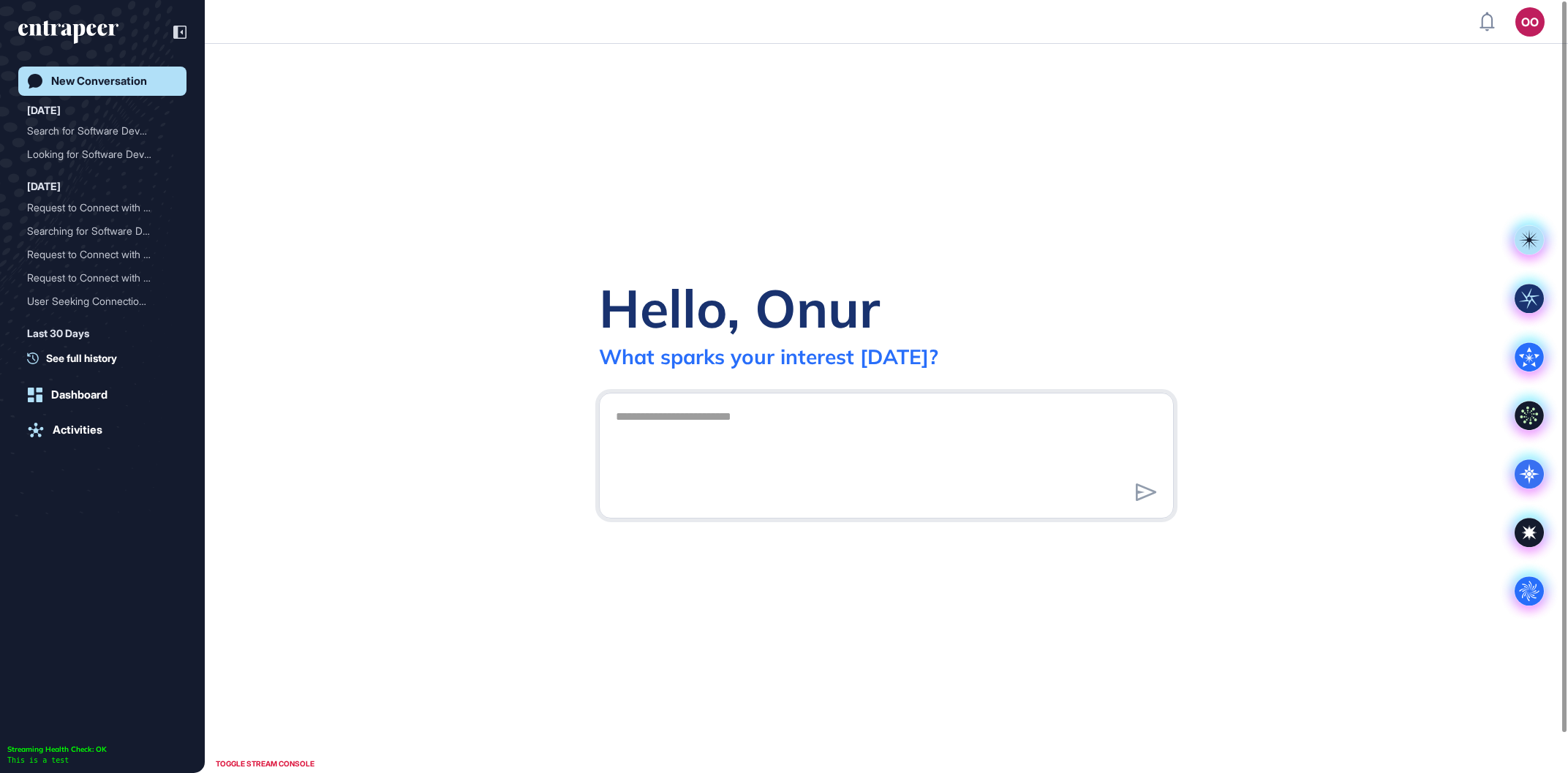
scroll to position [1, 1]
